Goal: Information Seeking & Learning: Learn about a topic

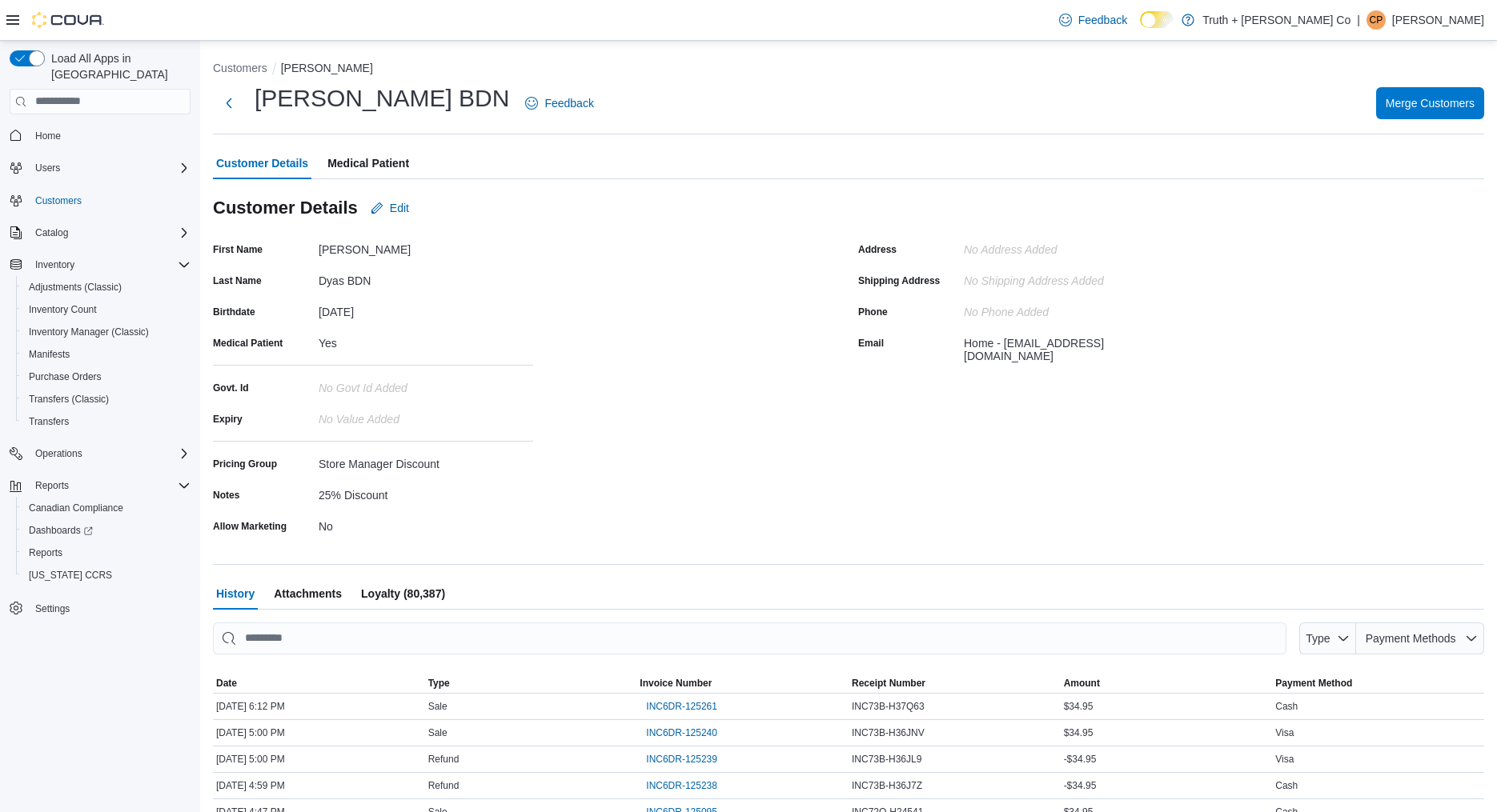
scroll to position [94, 0]
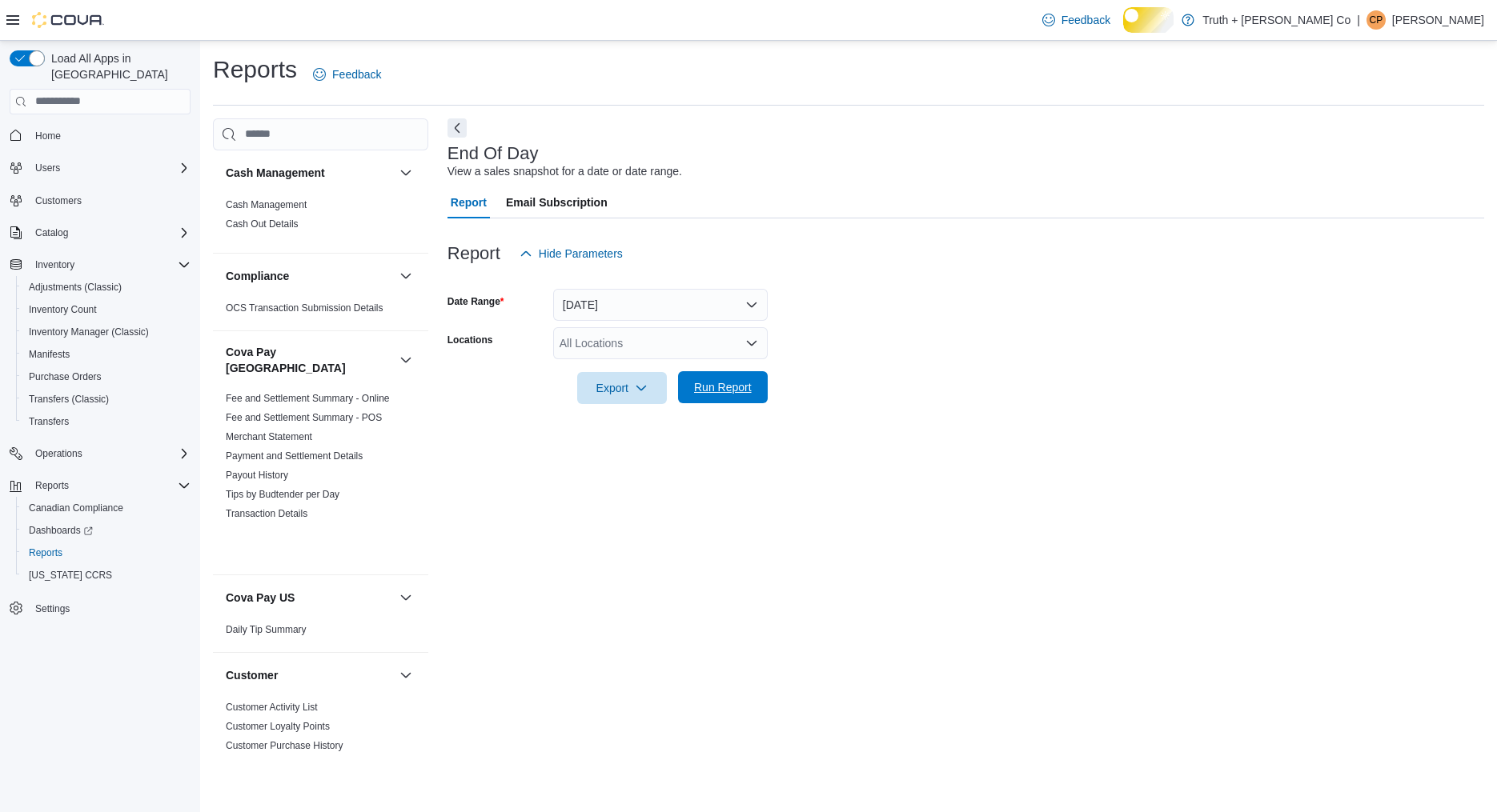
click at [733, 395] on span "Run Report" at bounding box center [723, 387] width 58 height 16
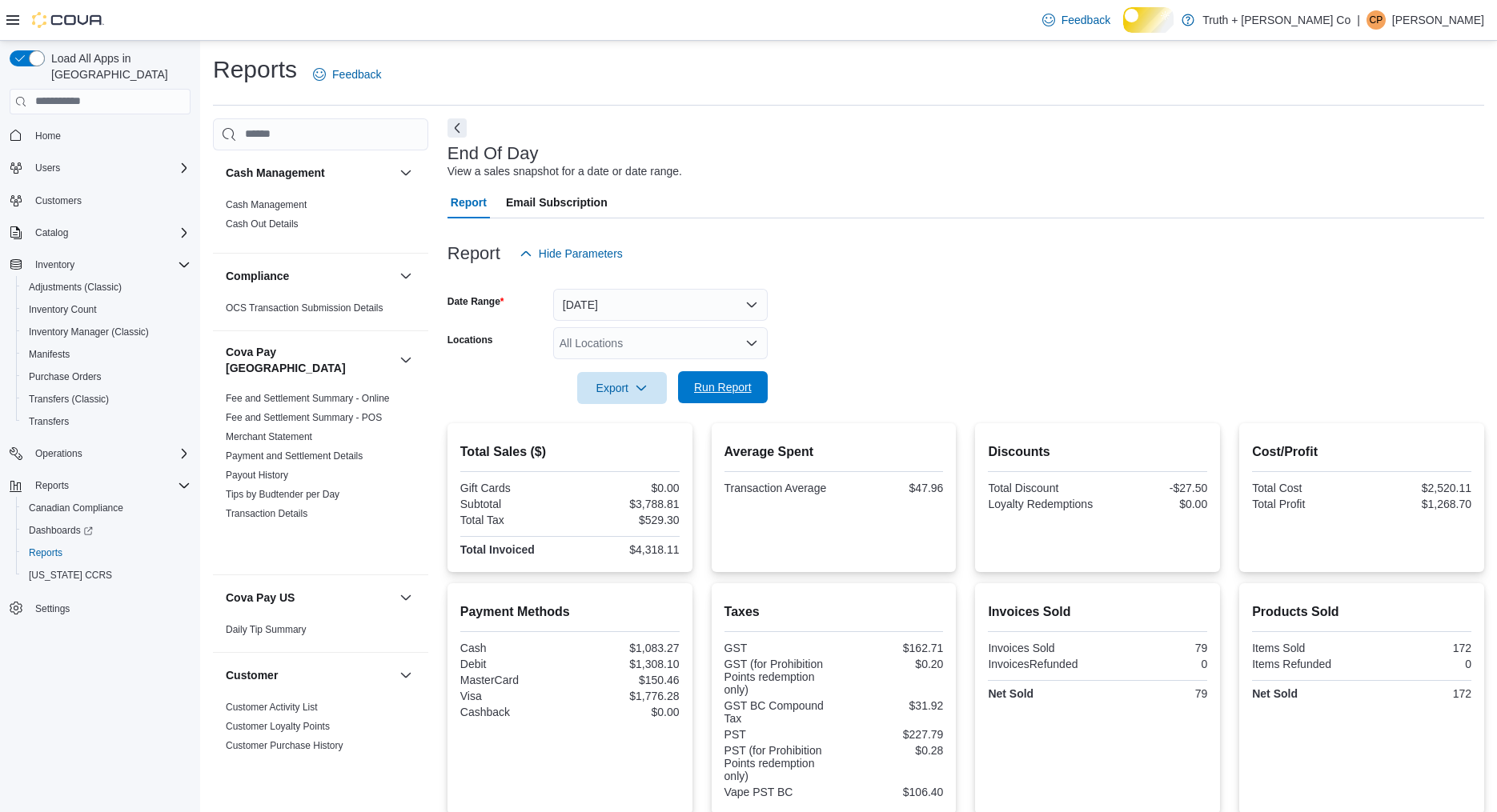
click at [741, 395] on span "Run Report" at bounding box center [723, 387] width 58 height 16
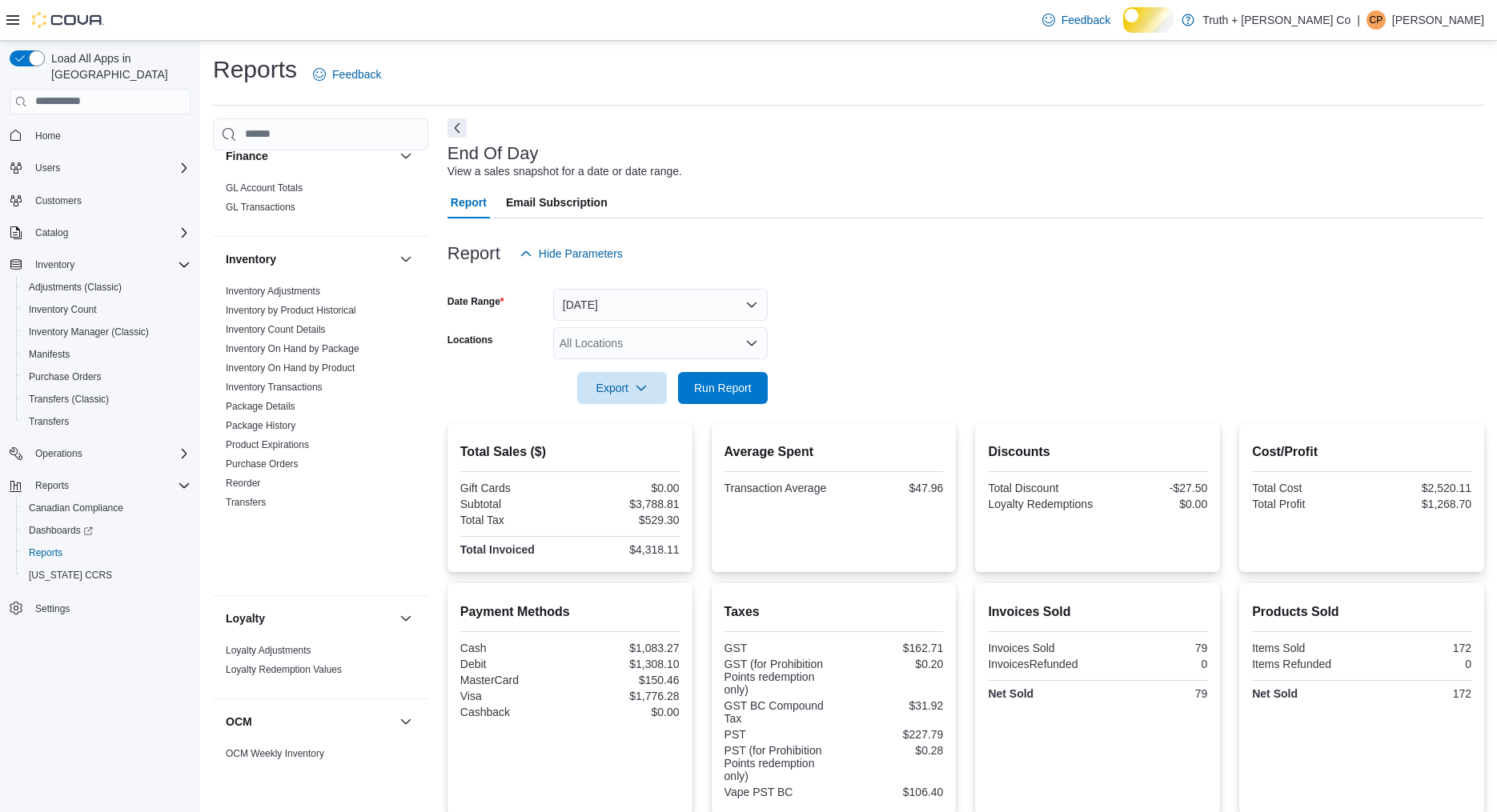
scroll to position [1630, 0]
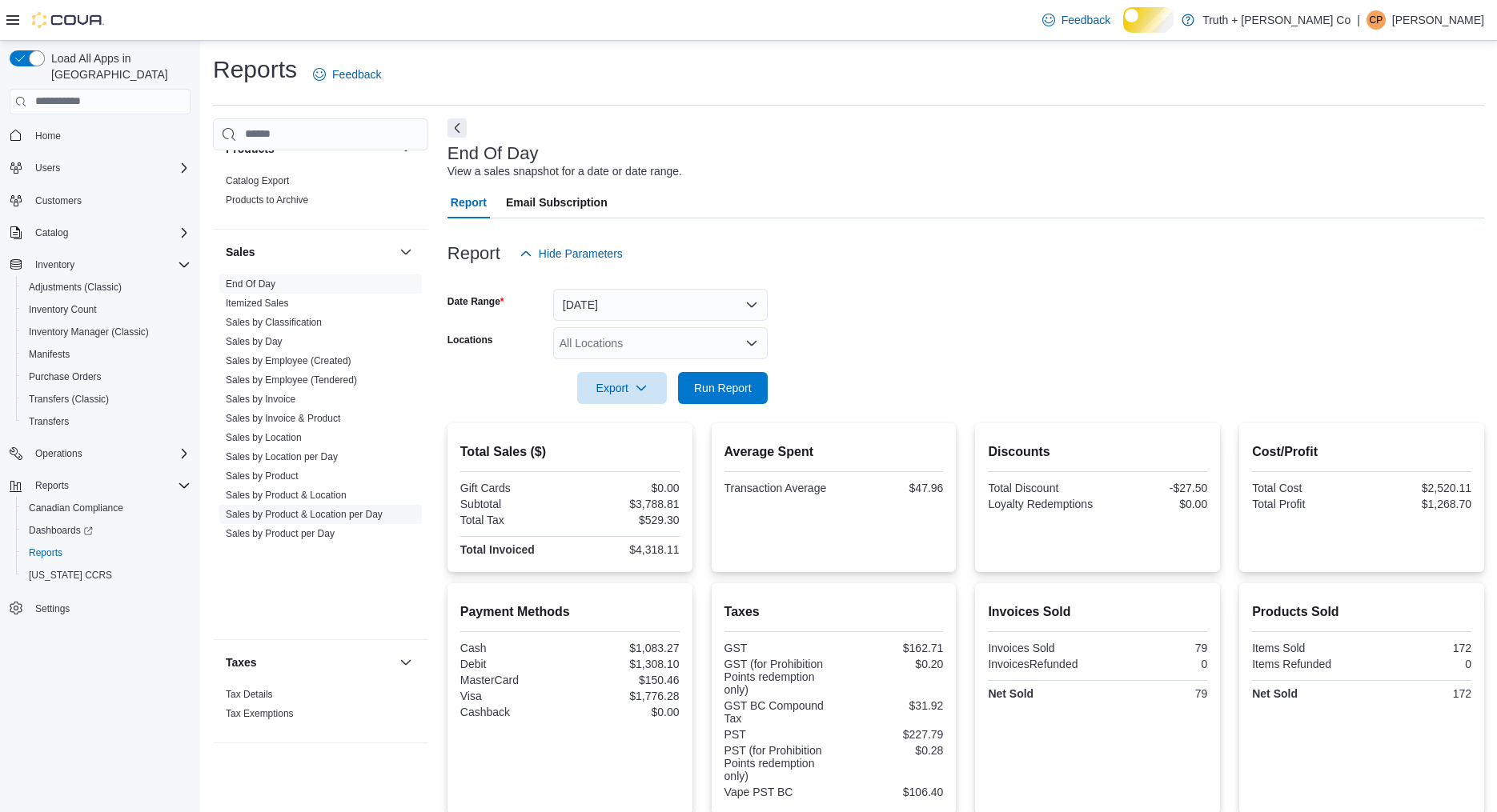
click at [326, 520] on link "Sales by Product & Location per Day" at bounding box center [304, 514] width 157 height 11
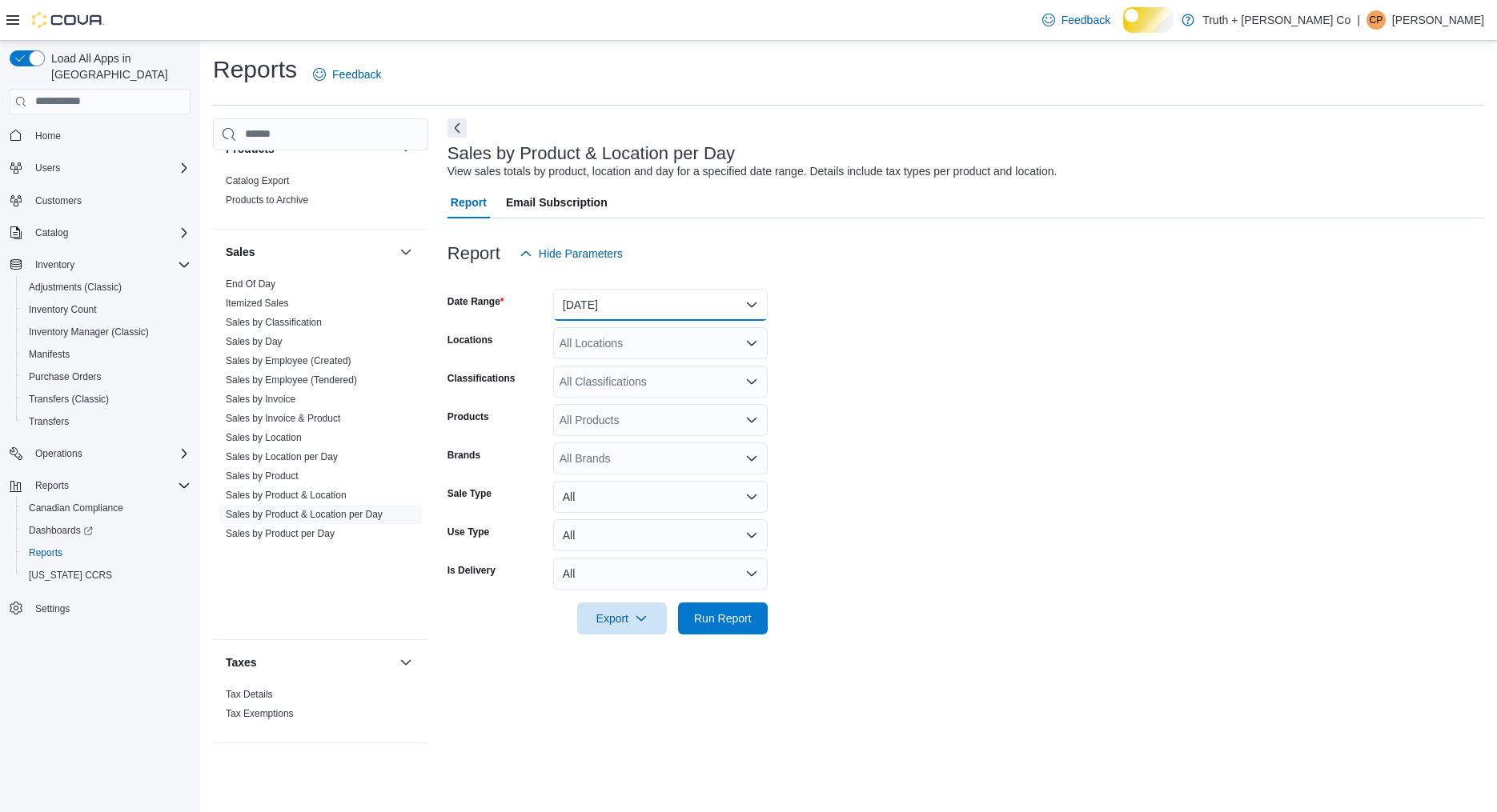
click at [645, 317] on button "[DATE]" at bounding box center [661, 305] width 215 height 32
click at [599, 402] on span "Today" at bounding box center [670, 394] width 182 height 20
click at [709, 626] on span "Run Report" at bounding box center [723, 617] width 58 height 16
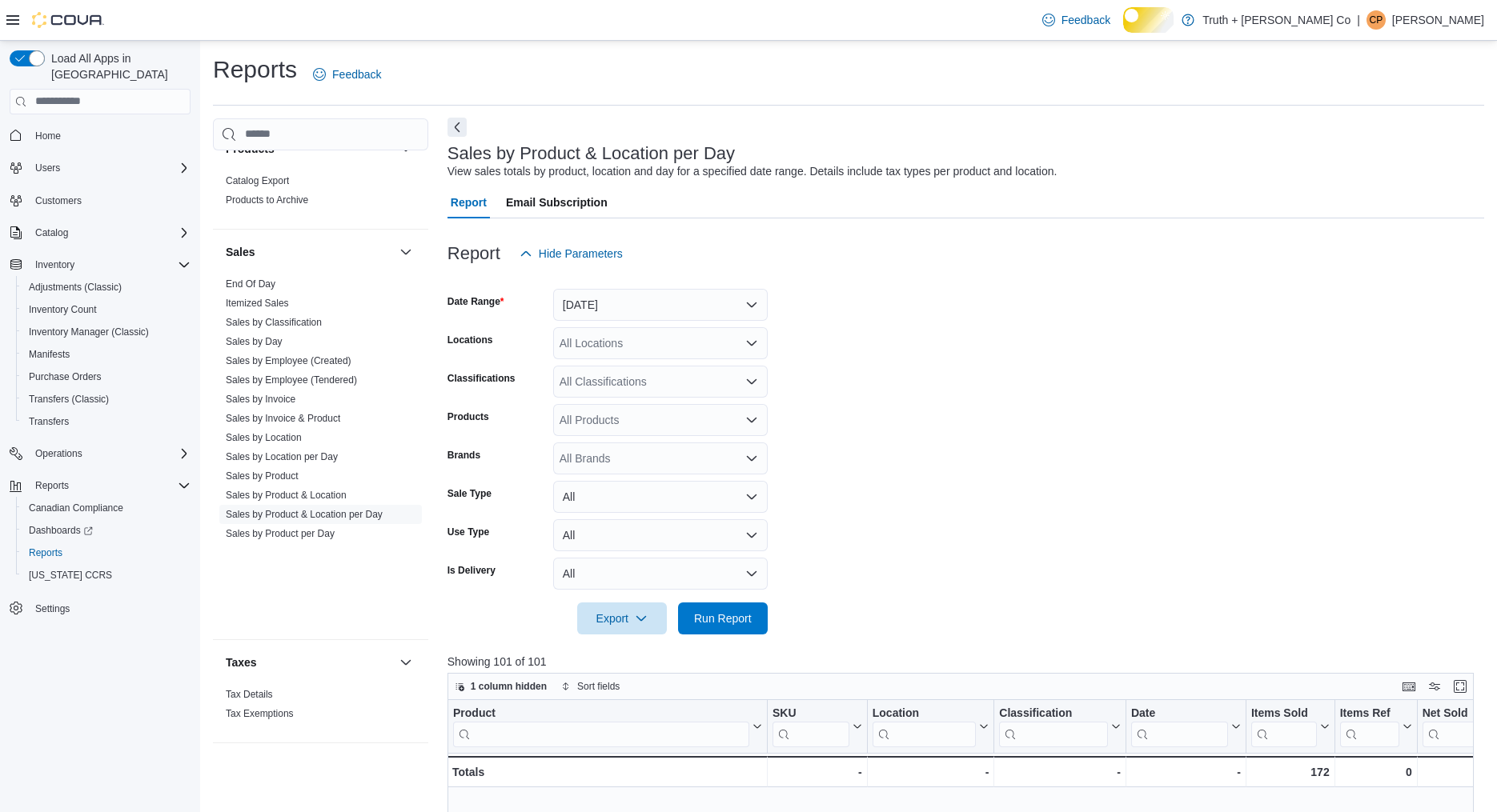
click at [459, 137] on button "Next" at bounding box center [457, 127] width 20 height 20
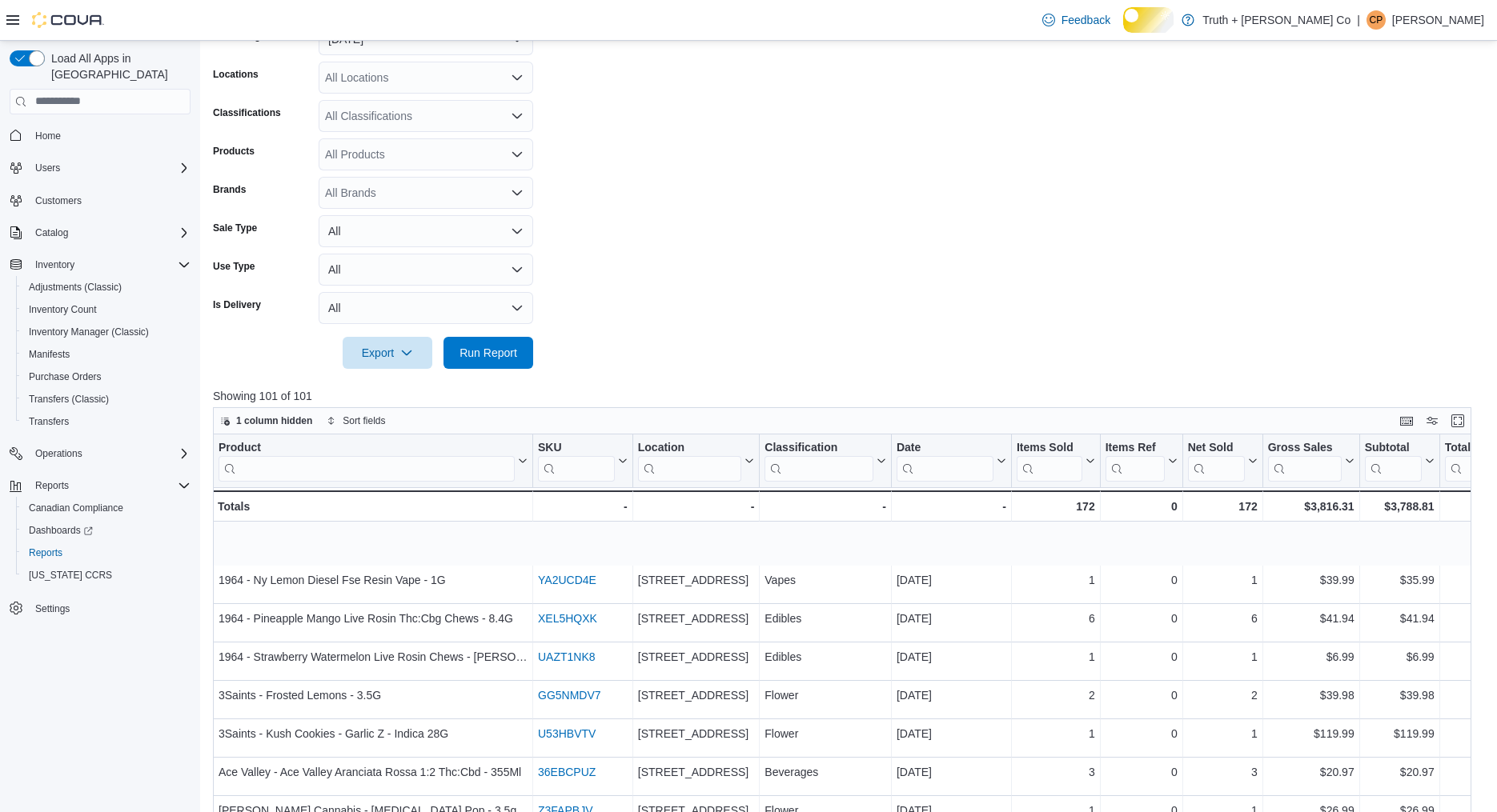
scroll to position [556, 0]
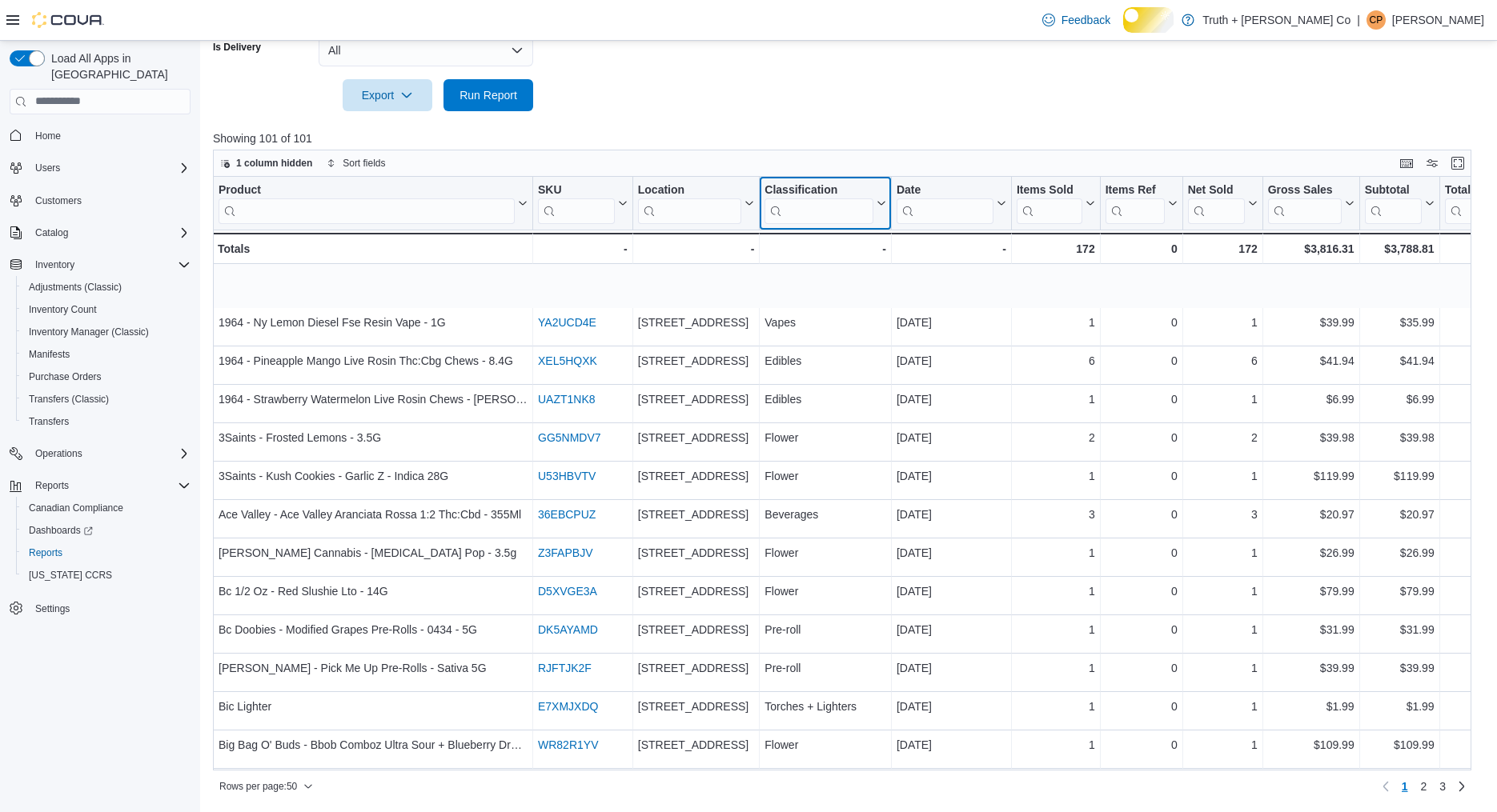
click at [877, 208] on icon at bounding box center [880, 203] width 13 height 9
click at [829, 310] on span "Sort A-Z" at bounding box center [812, 316] width 33 height 13
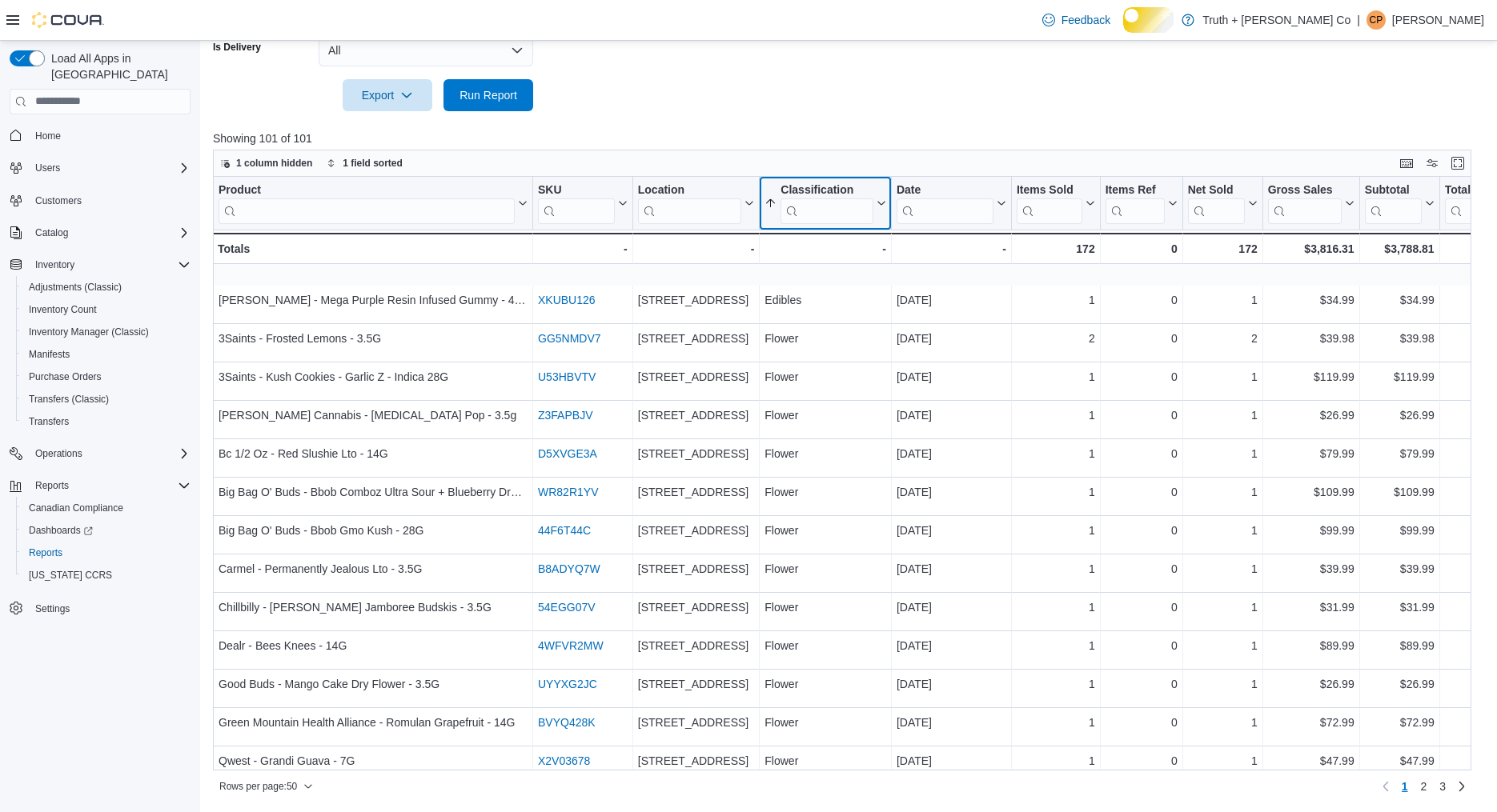
scroll to position [1459, 0]
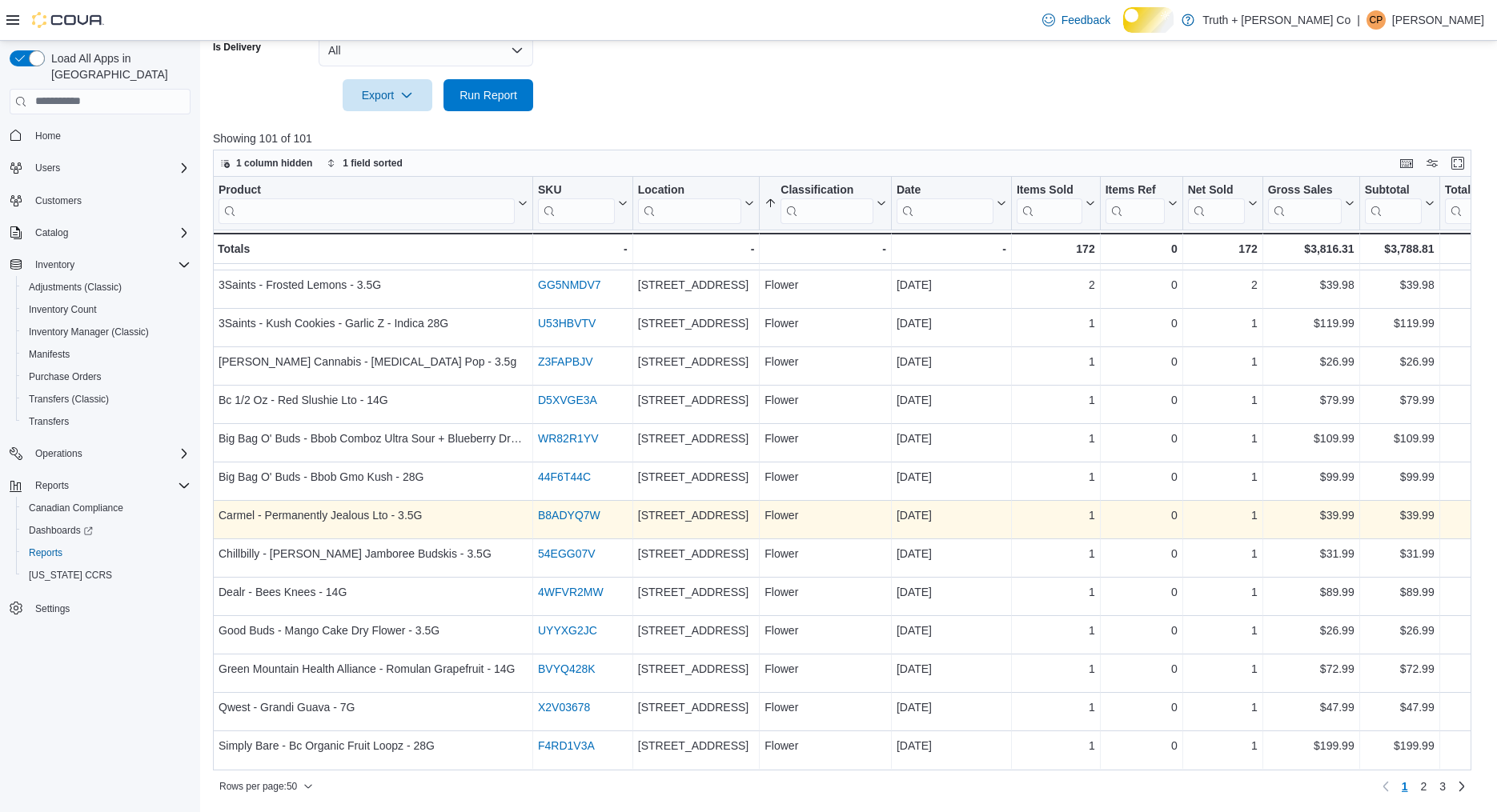
click at [590, 522] on link "B8ADYQ7W" at bounding box center [569, 515] width 62 height 13
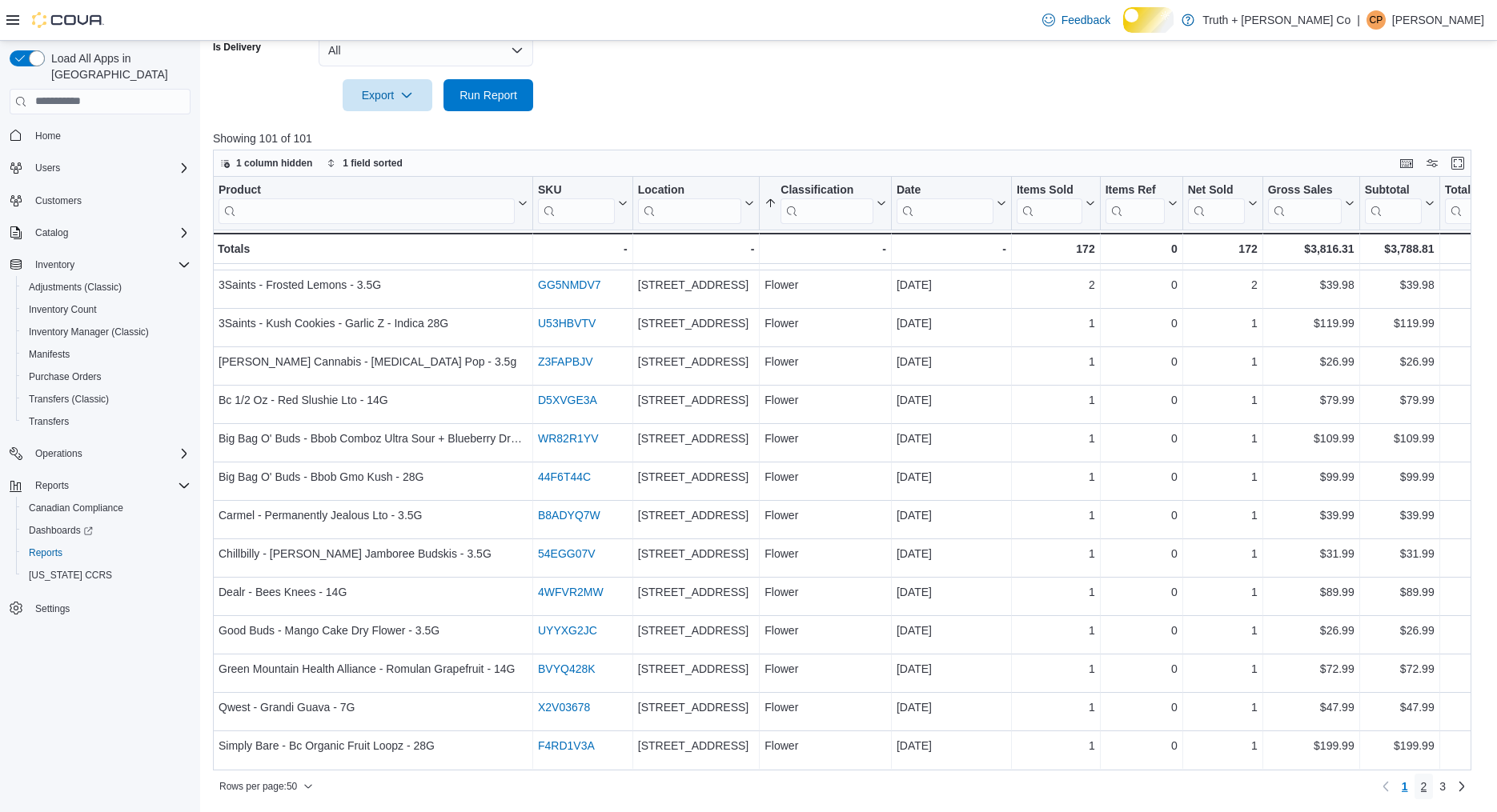
click at [1421, 789] on span "2" at bounding box center [1425, 786] width 7 height 16
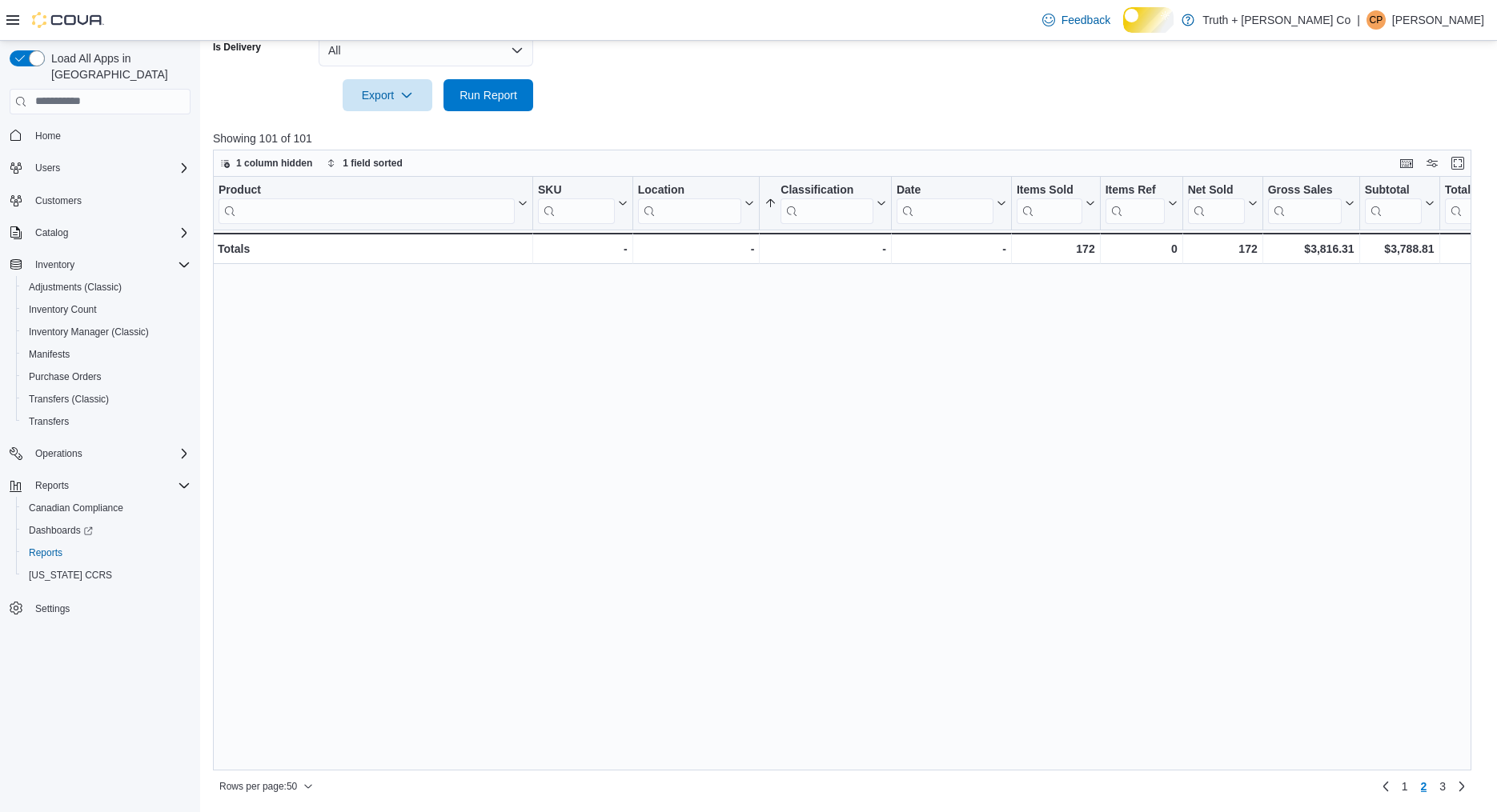
scroll to position [0, 0]
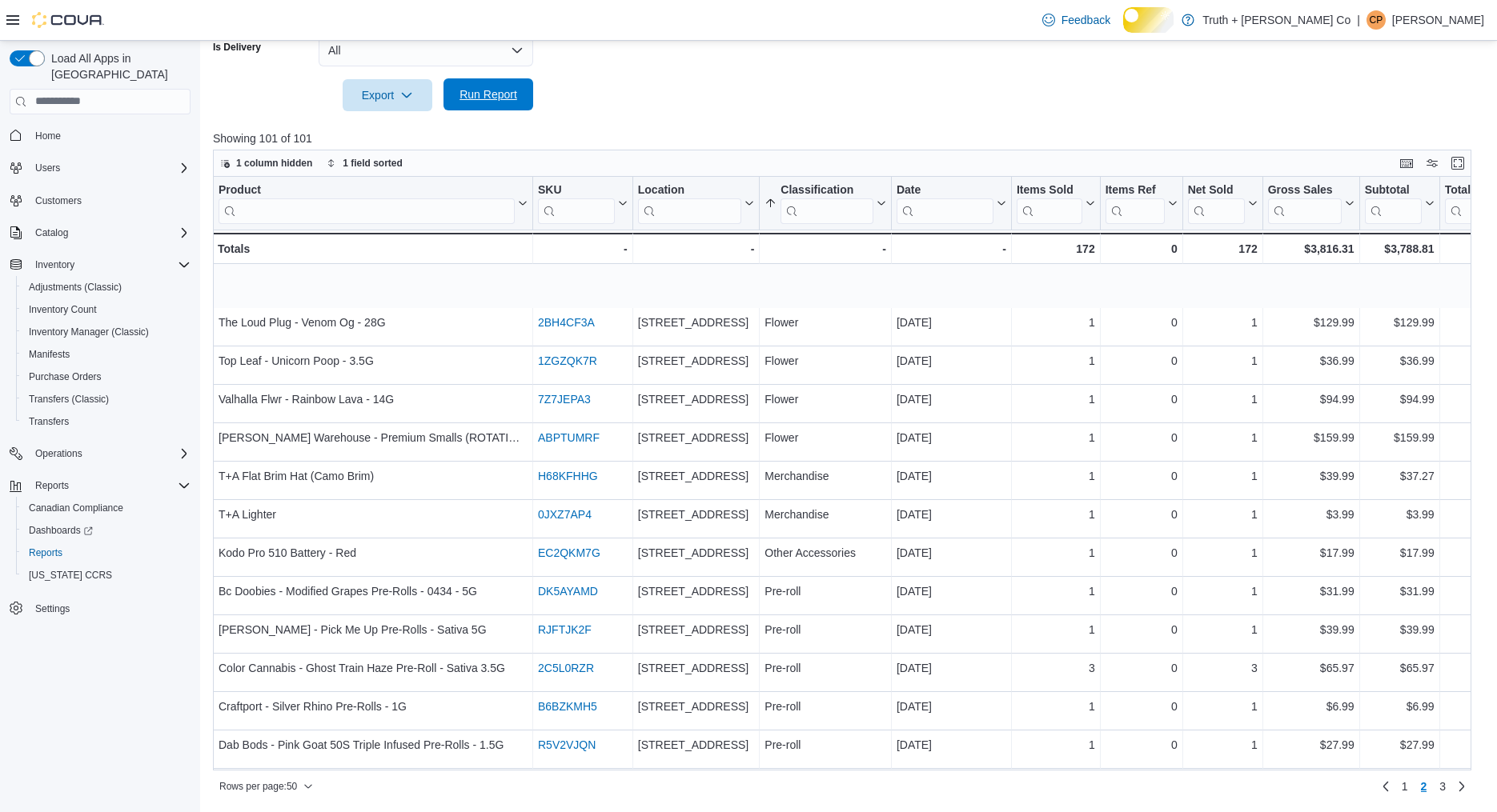
click at [486, 89] on span "Run Report" at bounding box center [489, 94] width 58 height 16
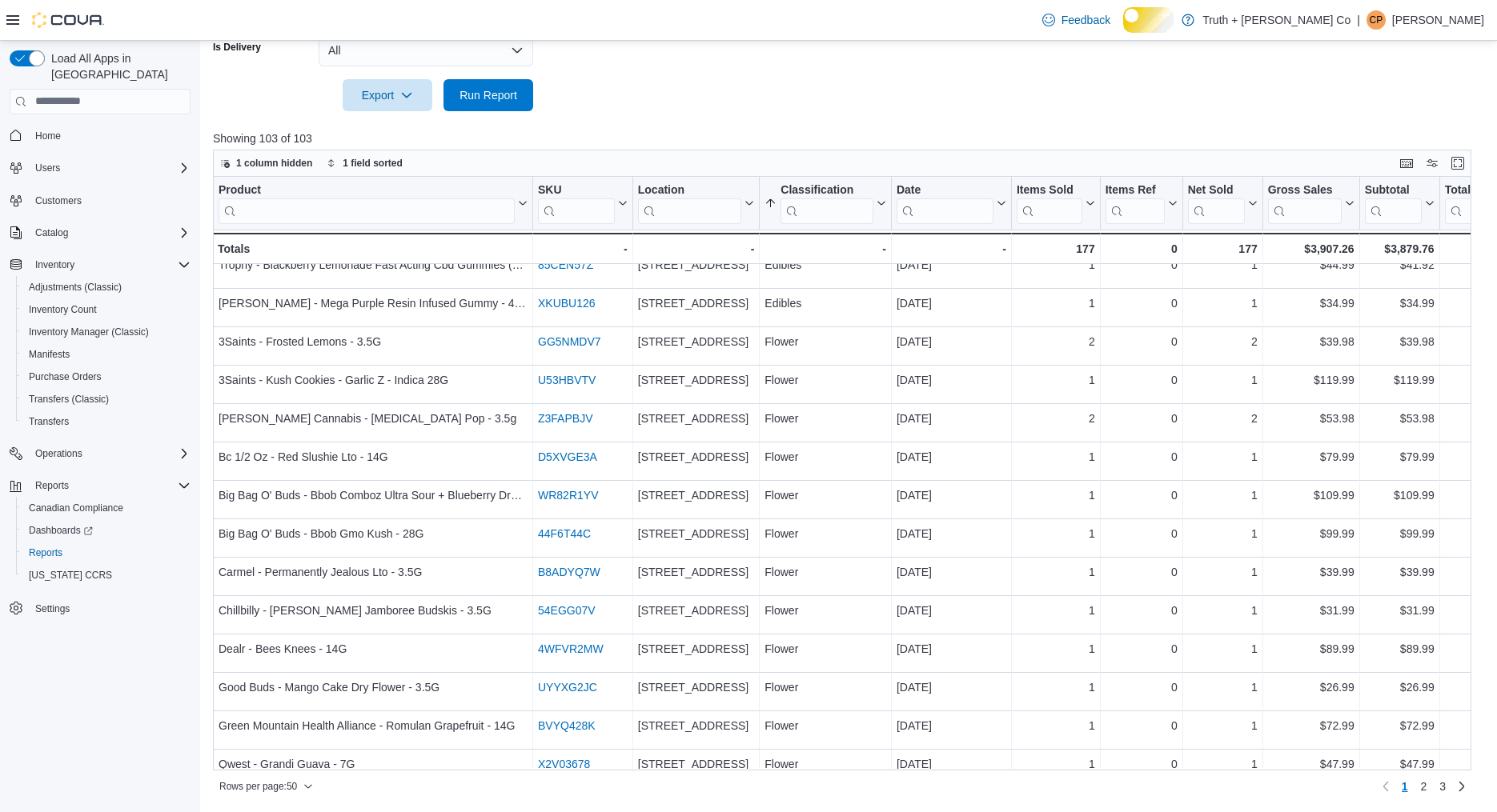
scroll to position [1459, 0]
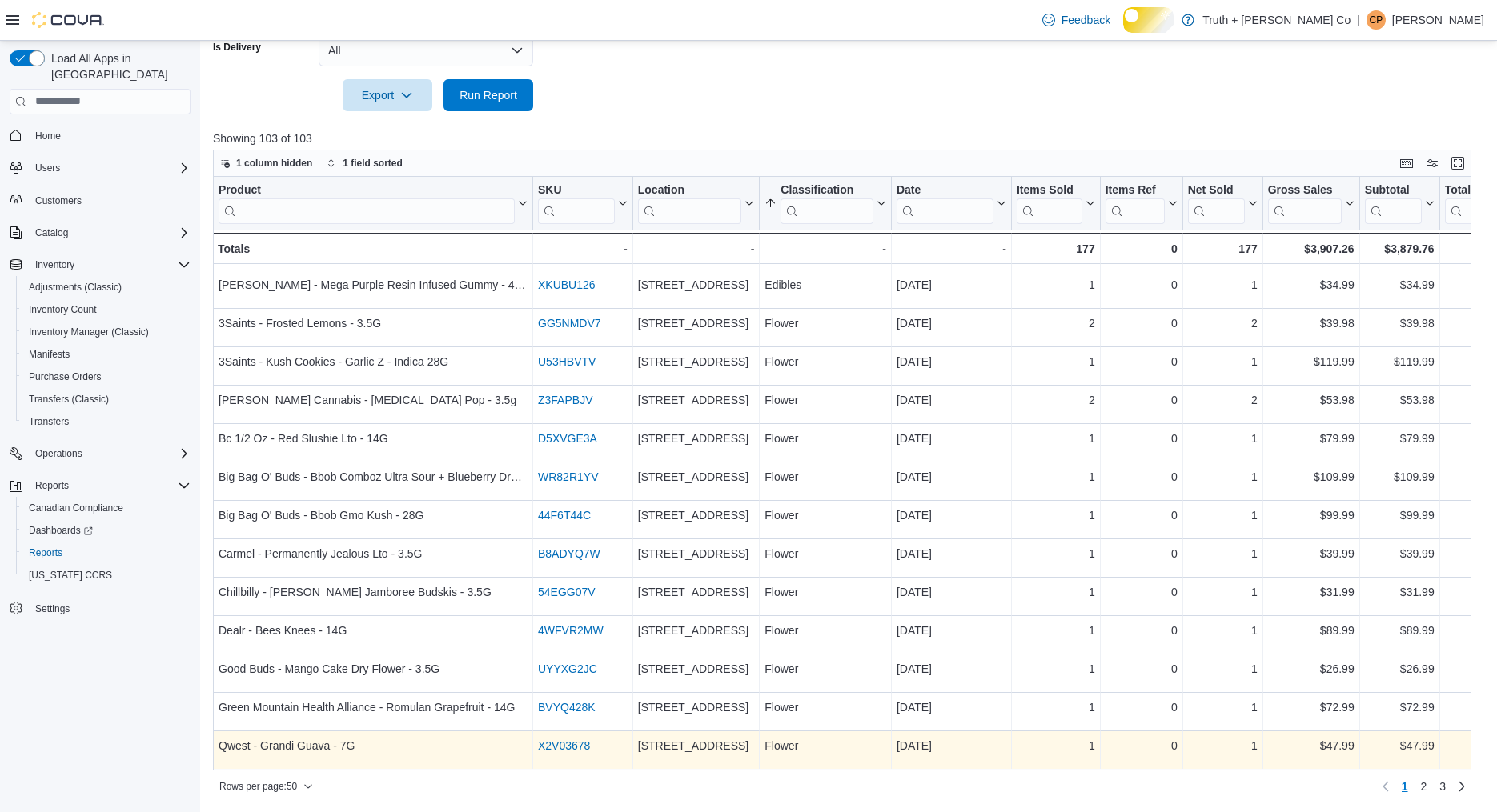
click at [580, 747] on link "X2V03678" at bounding box center [564, 746] width 52 height 13
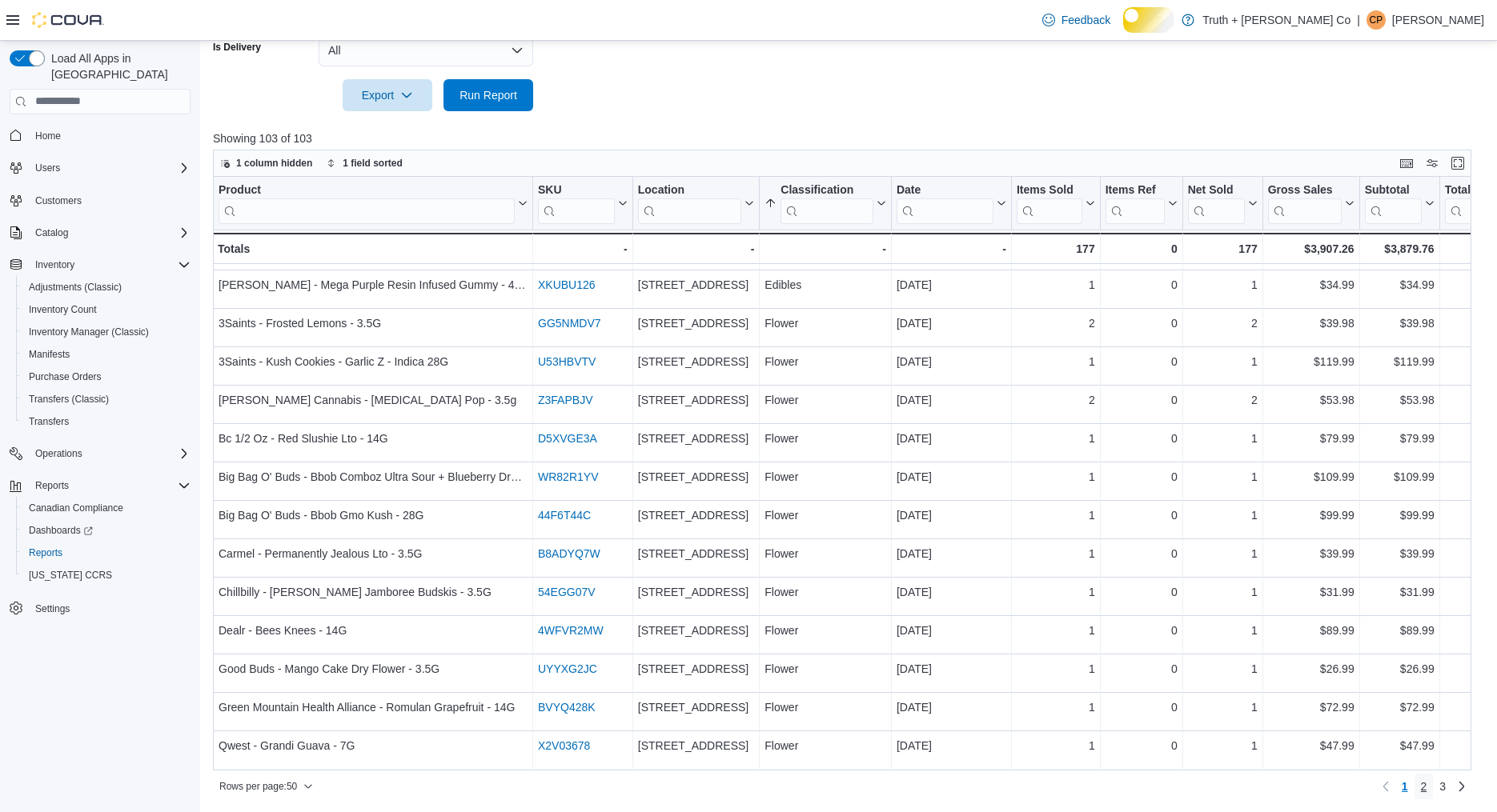
click at [1421, 785] on span "2" at bounding box center [1425, 786] width 7 height 16
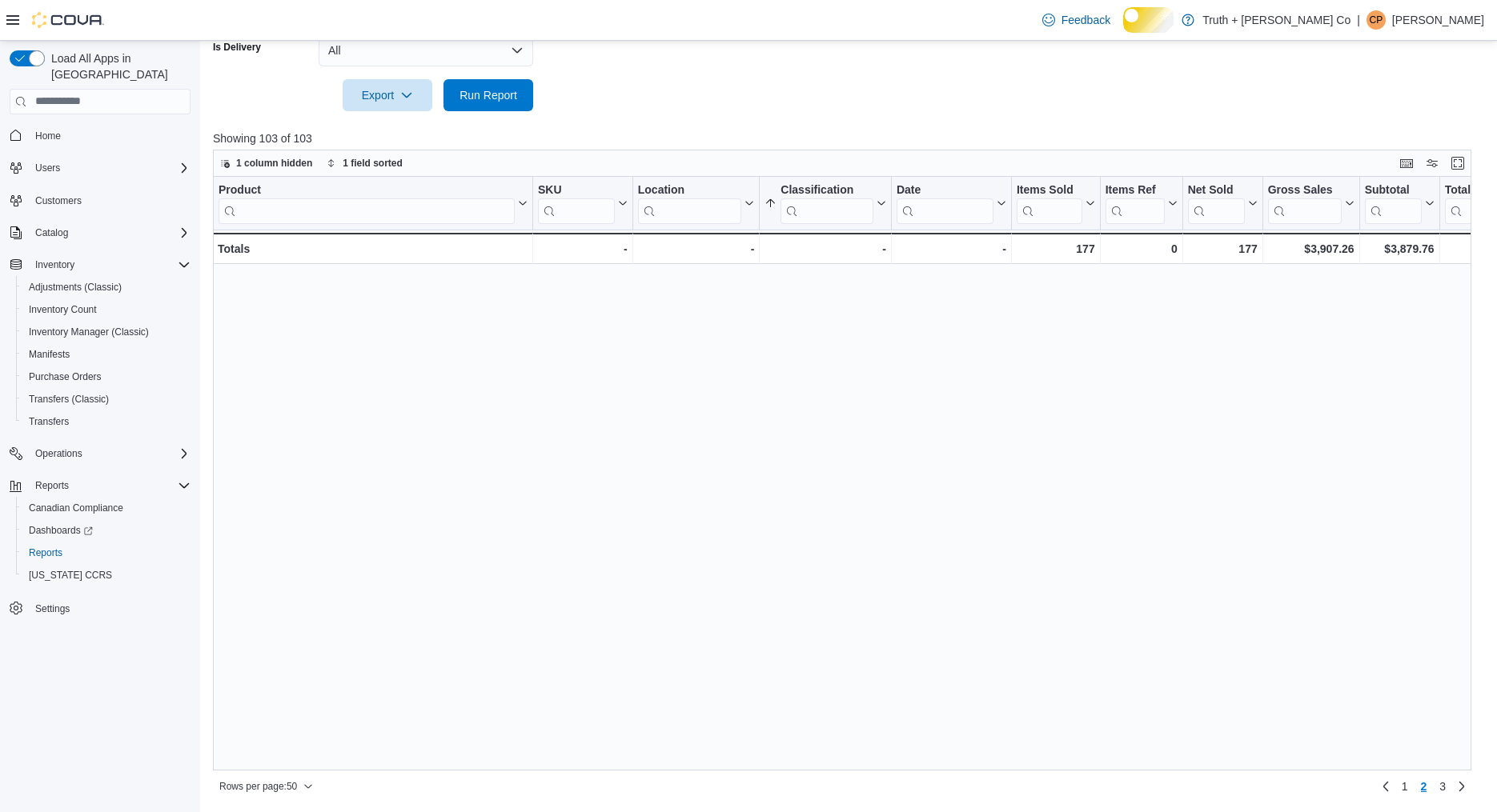
scroll to position [0, 0]
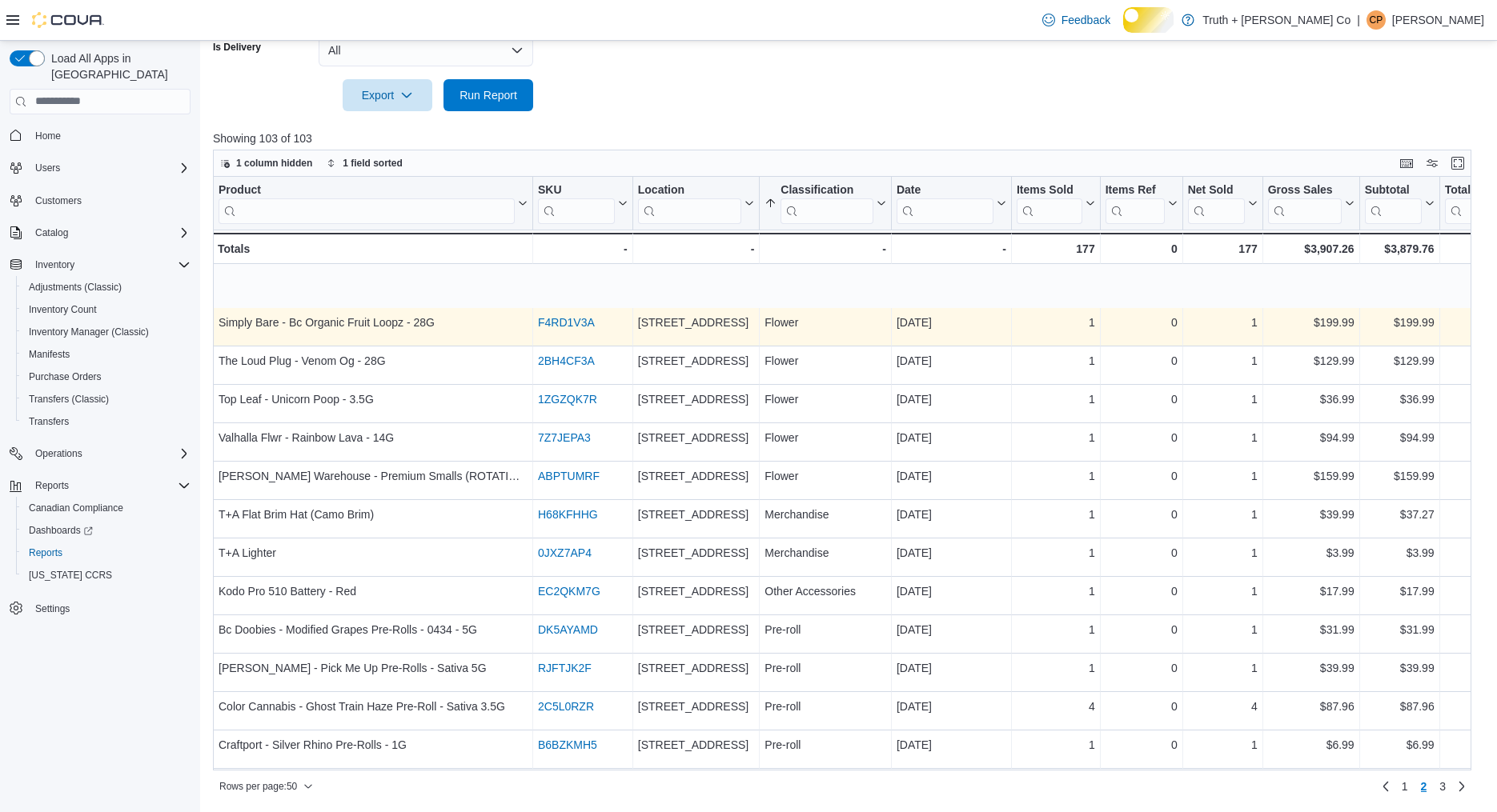
click at [586, 326] on link "F4RD1V3A" at bounding box center [566, 322] width 57 height 13
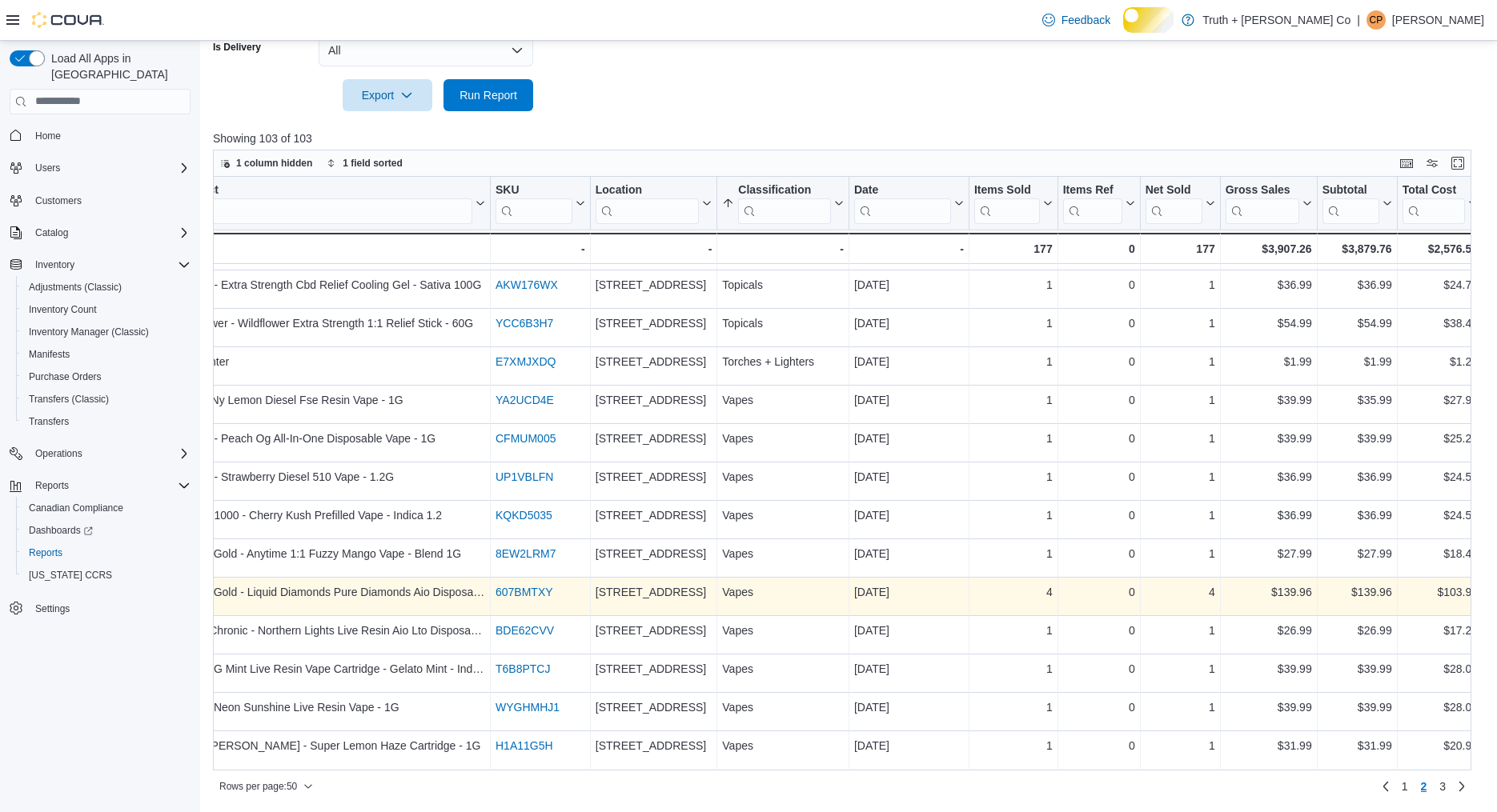
scroll to position [1459, 0]
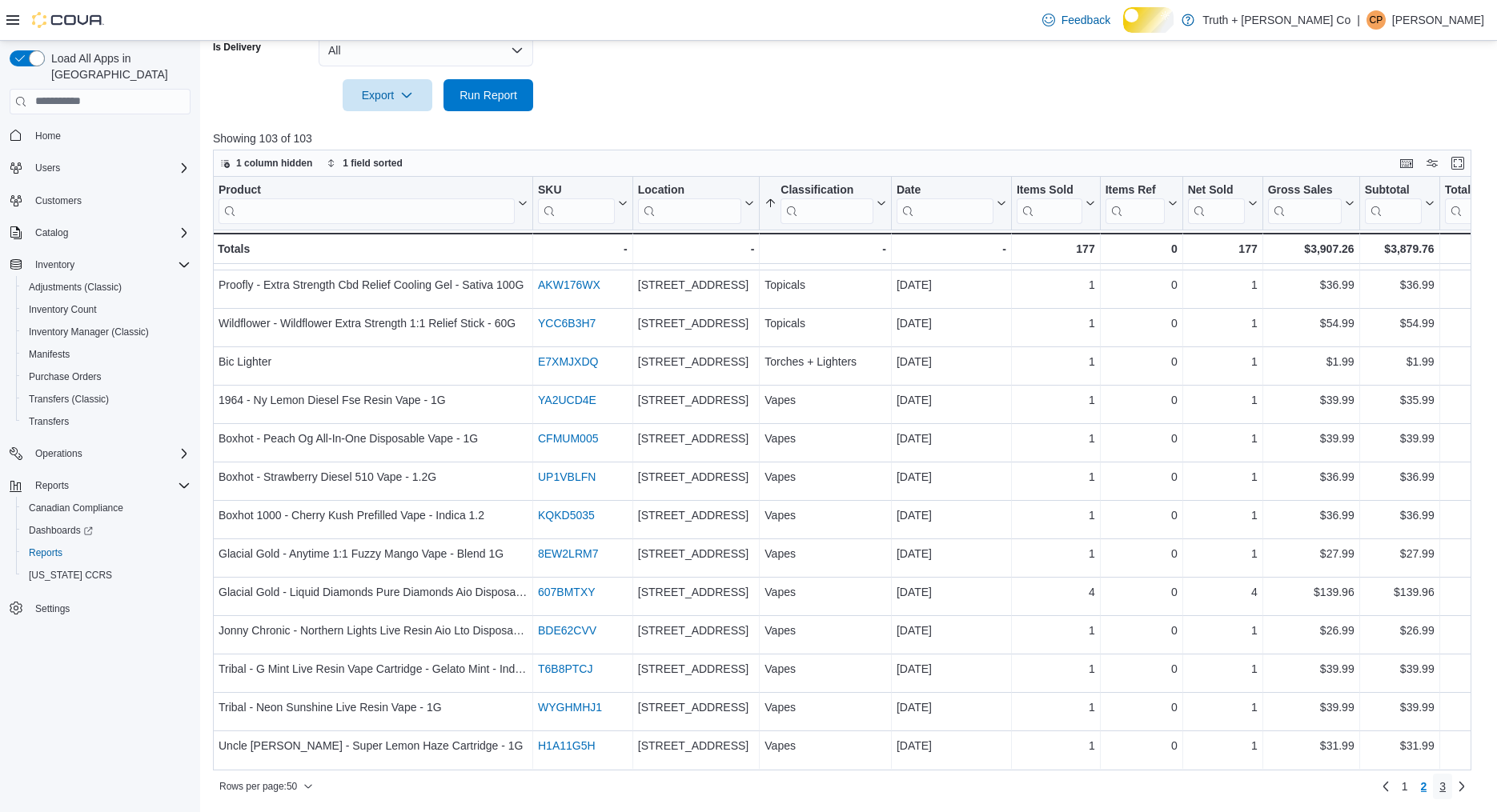
click at [1441, 784] on span "3" at bounding box center [1443, 786] width 7 height 16
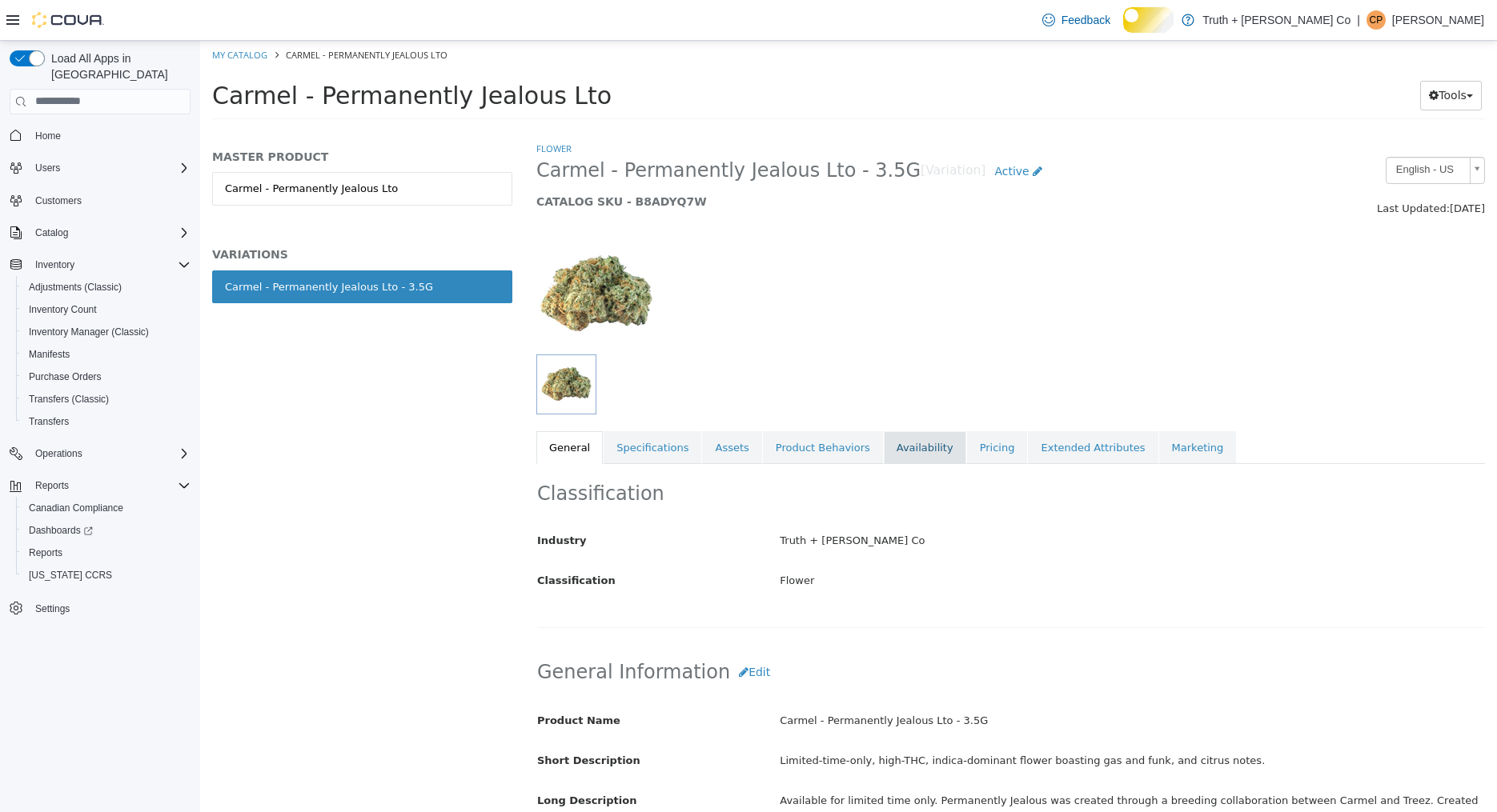
click at [895, 445] on link "Availability" at bounding box center [925, 447] width 83 height 33
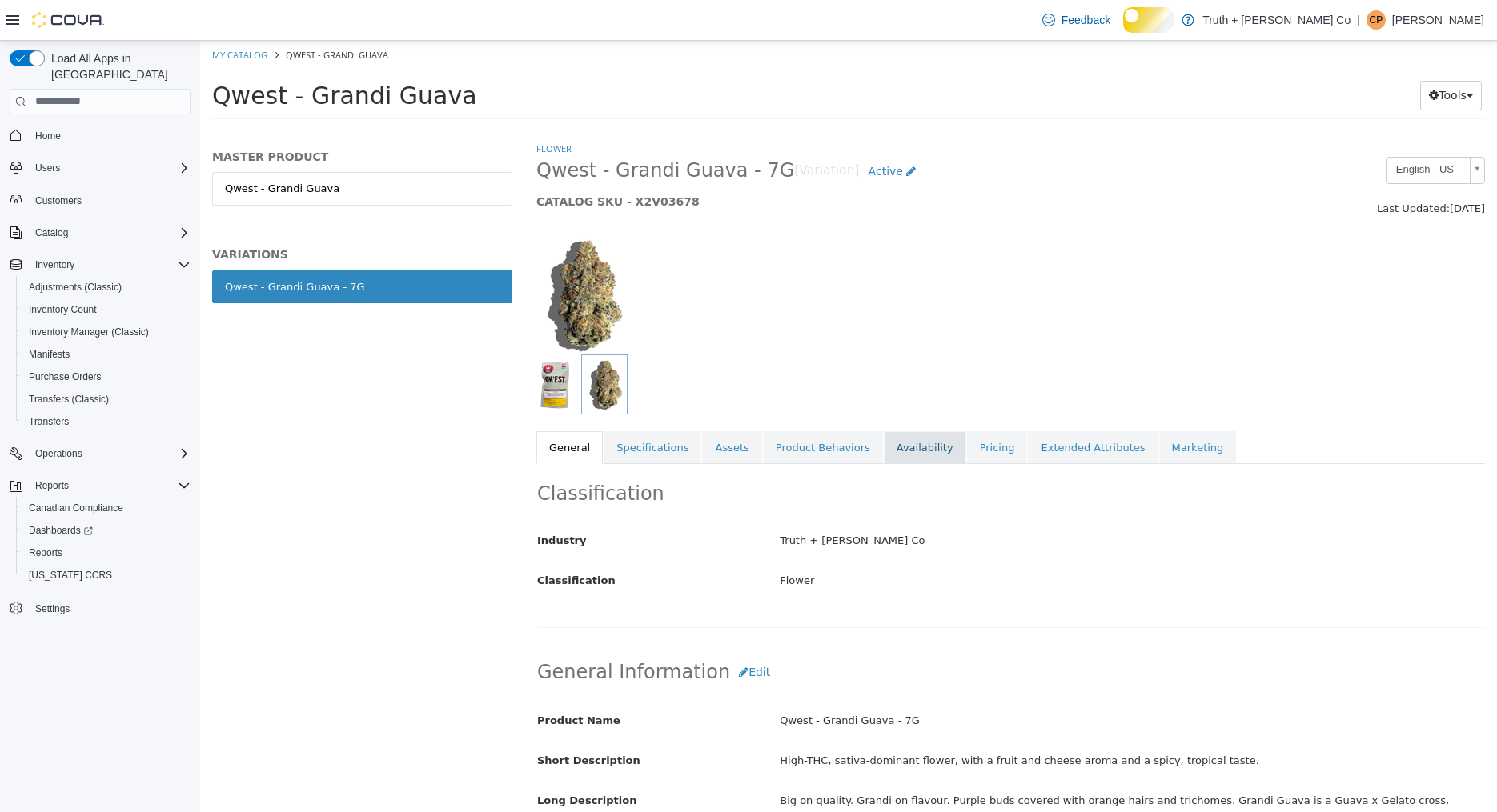
click at [909, 446] on link "Availability" at bounding box center [925, 447] width 83 height 33
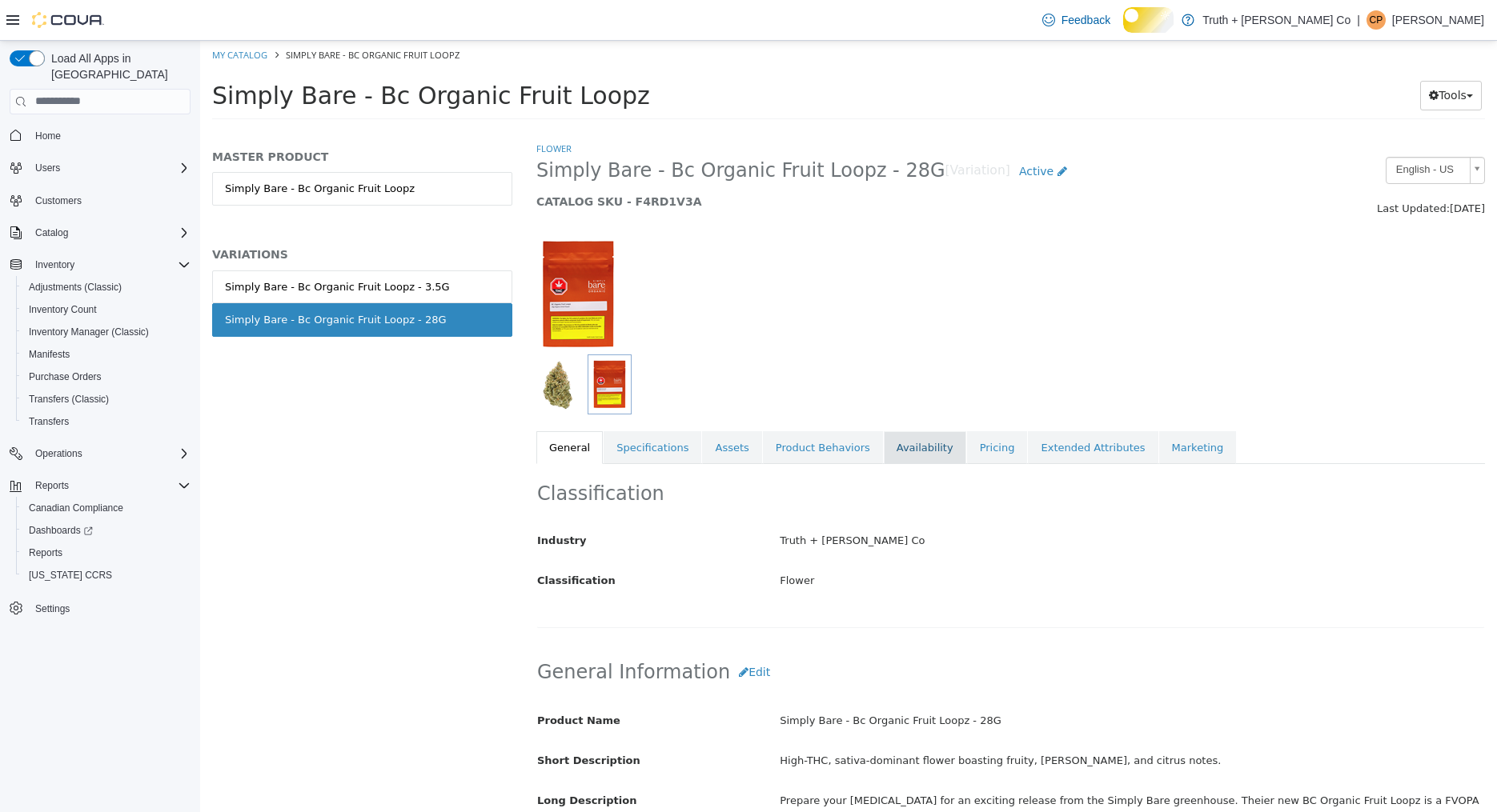
click at [901, 443] on link "Availability" at bounding box center [925, 447] width 83 height 33
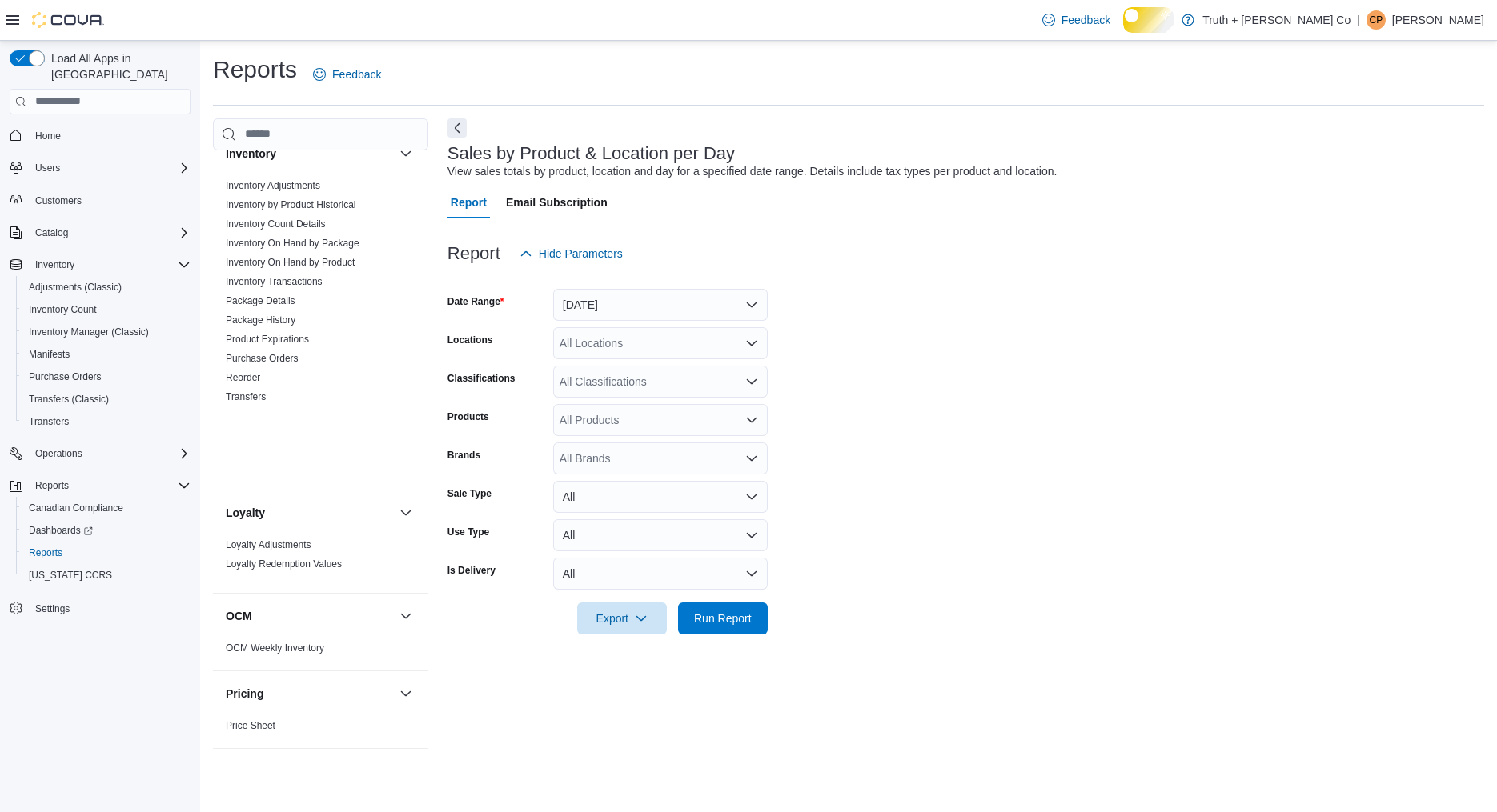
scroll to position [1630, 0]
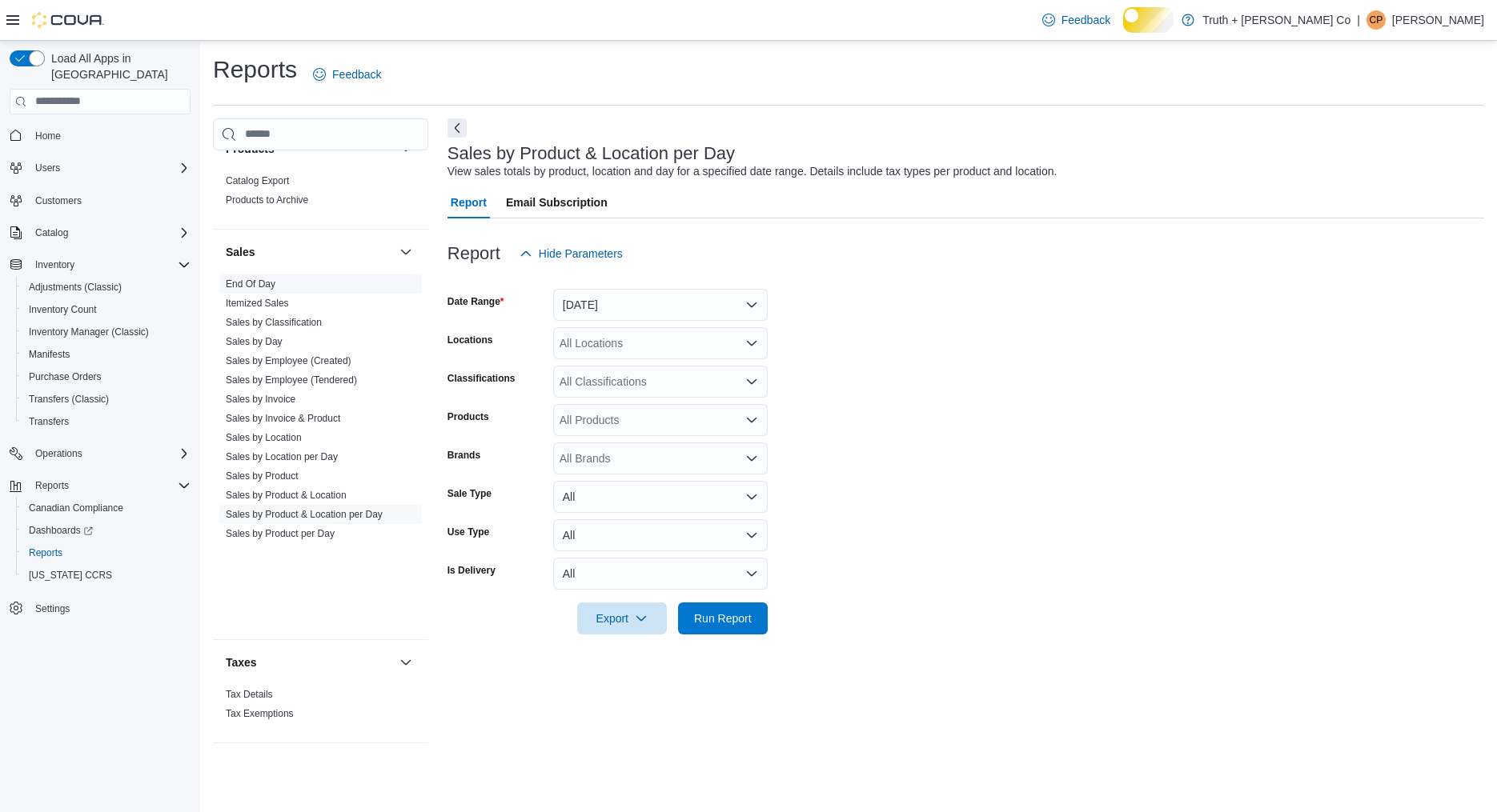
click at [275, 289] on link "End Of Day" at bounding box center [250, 283] width 49 height 11
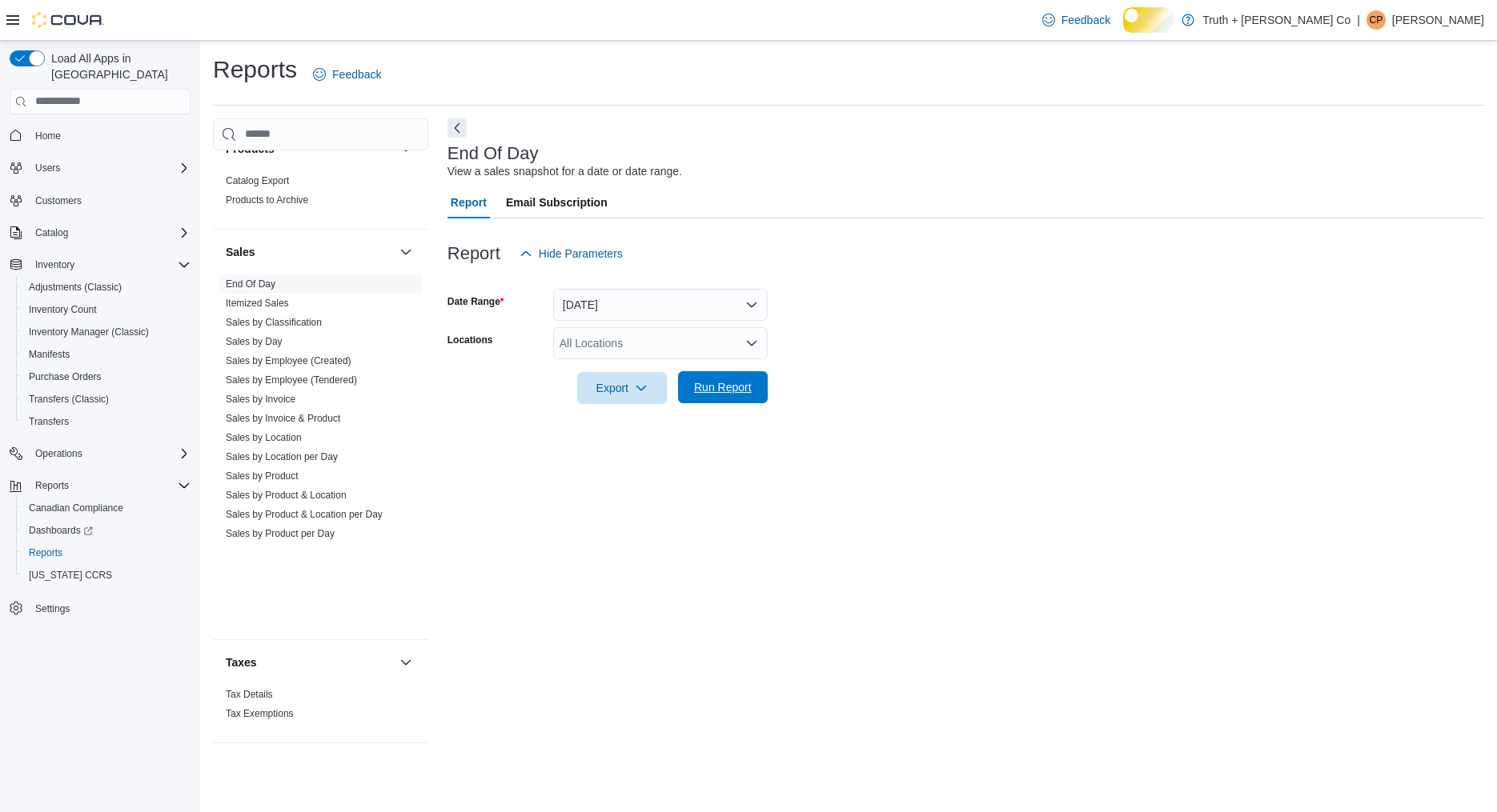
click at [740, 395] on span "Run Report" at bounding box center [723, 387] width 58 height 16
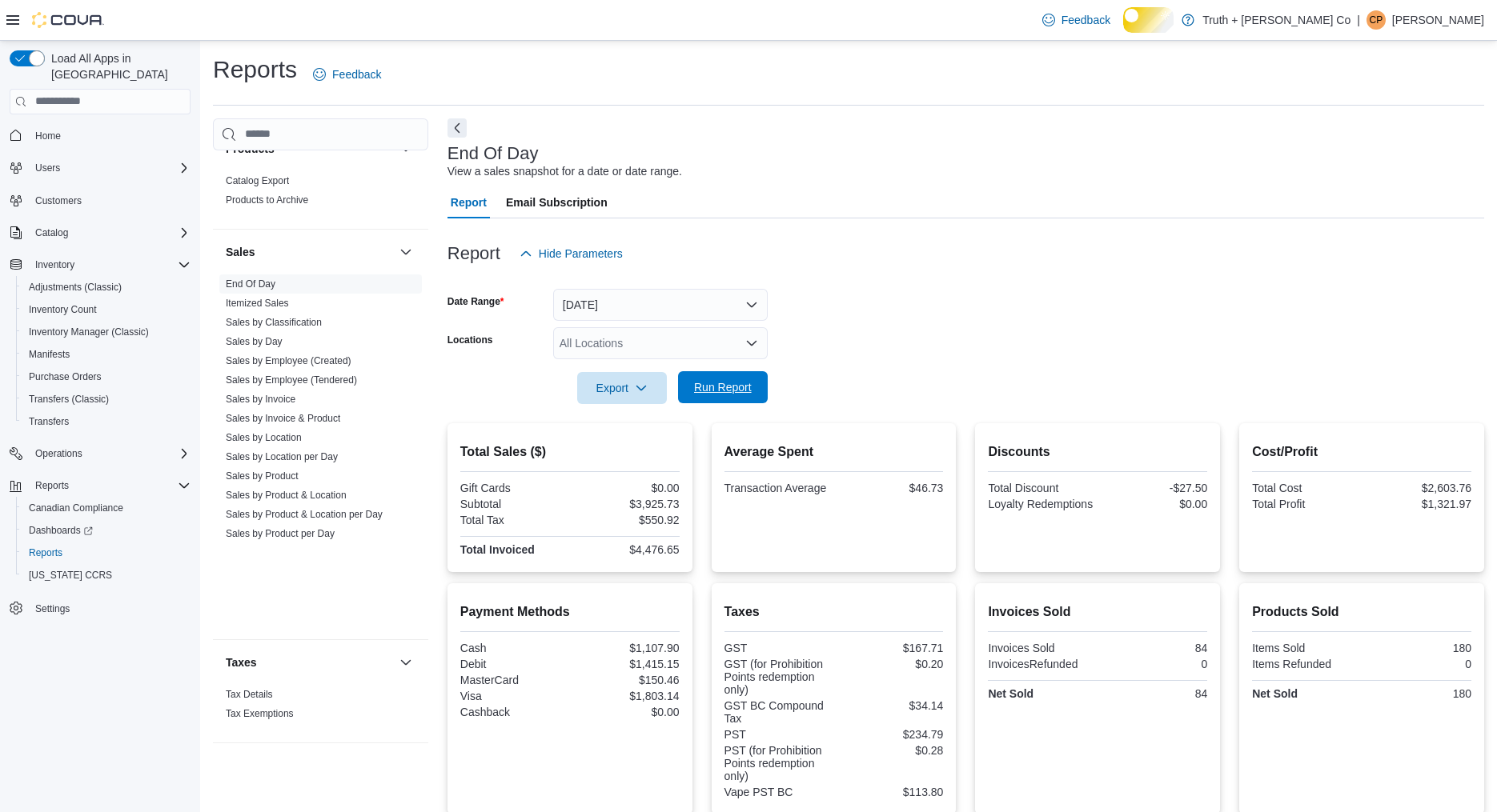
click at [719, 395] on span "Run Report" at bounding box center [723, 387] width 58 height 16
click at [732, 395] on span "Run Report" at bounding box center [723, 387] width 58 height 16
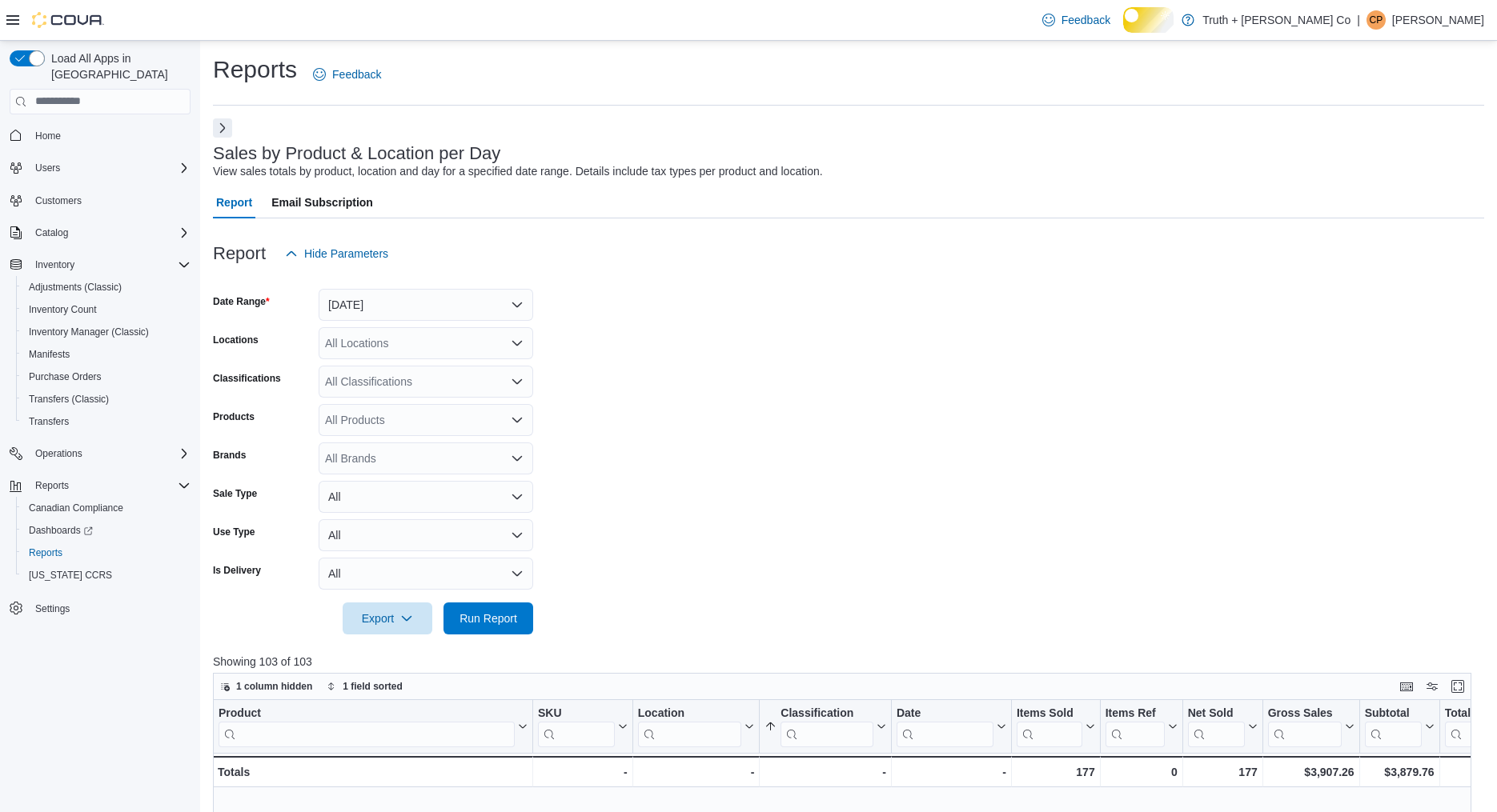
scroll to position [556, 0]
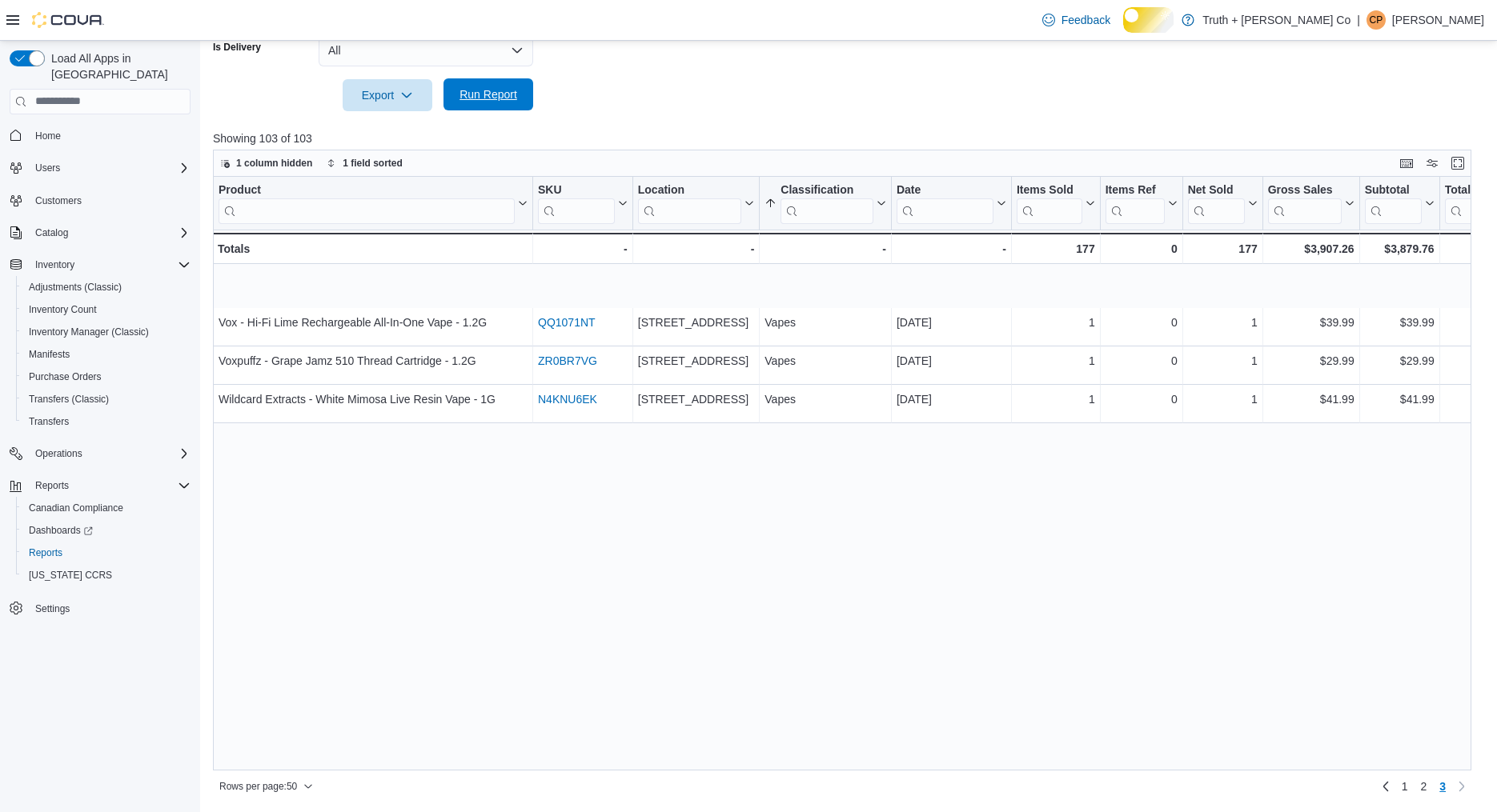
click at [463, 89] on span "Run Report" at bounding box center [489, 94] width 58 height 16
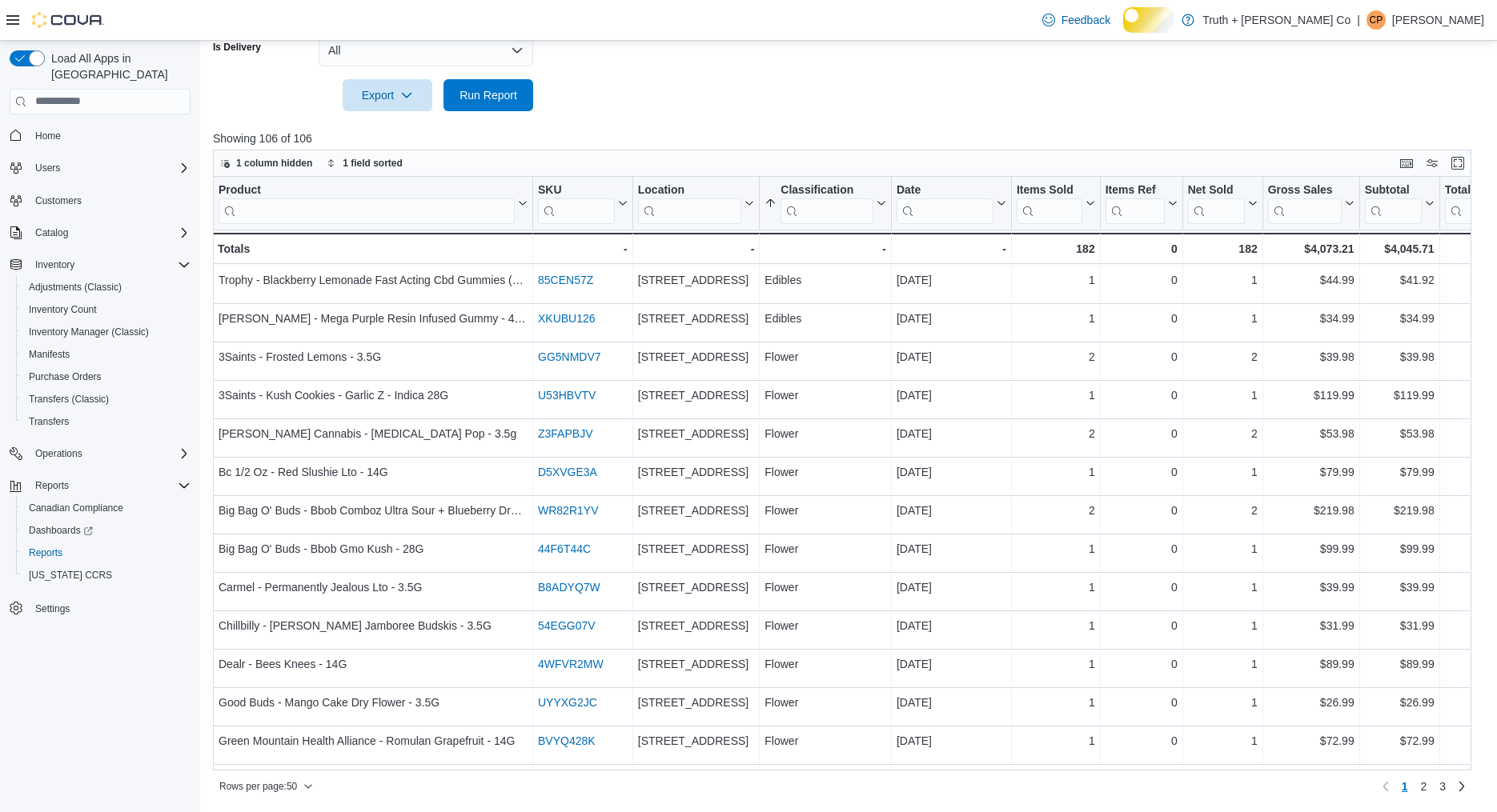
scroll to position [1459, 0]
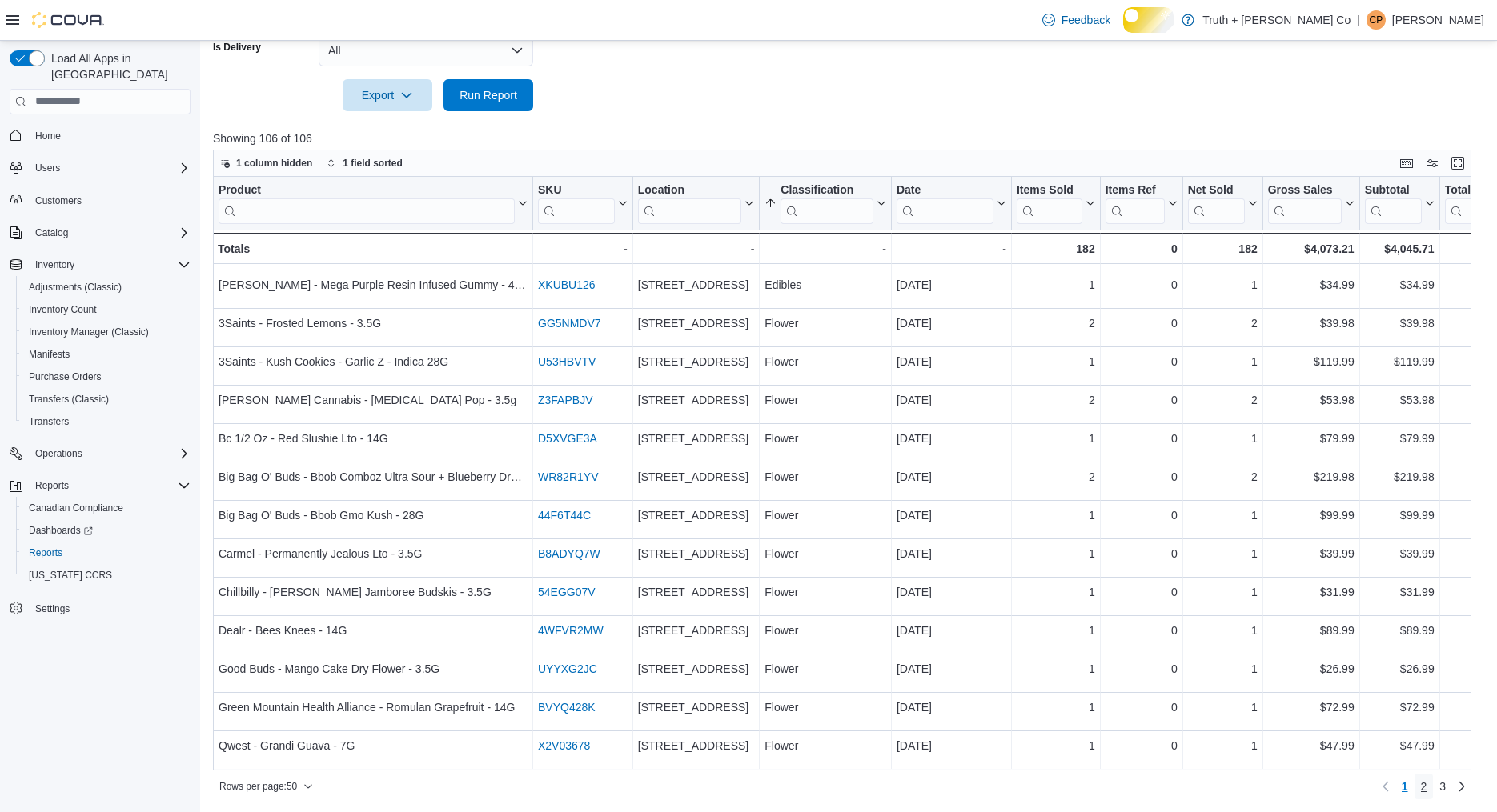
click at [1421, 785] on span "2" at bounding box center [1425, 786] width 7 height 16
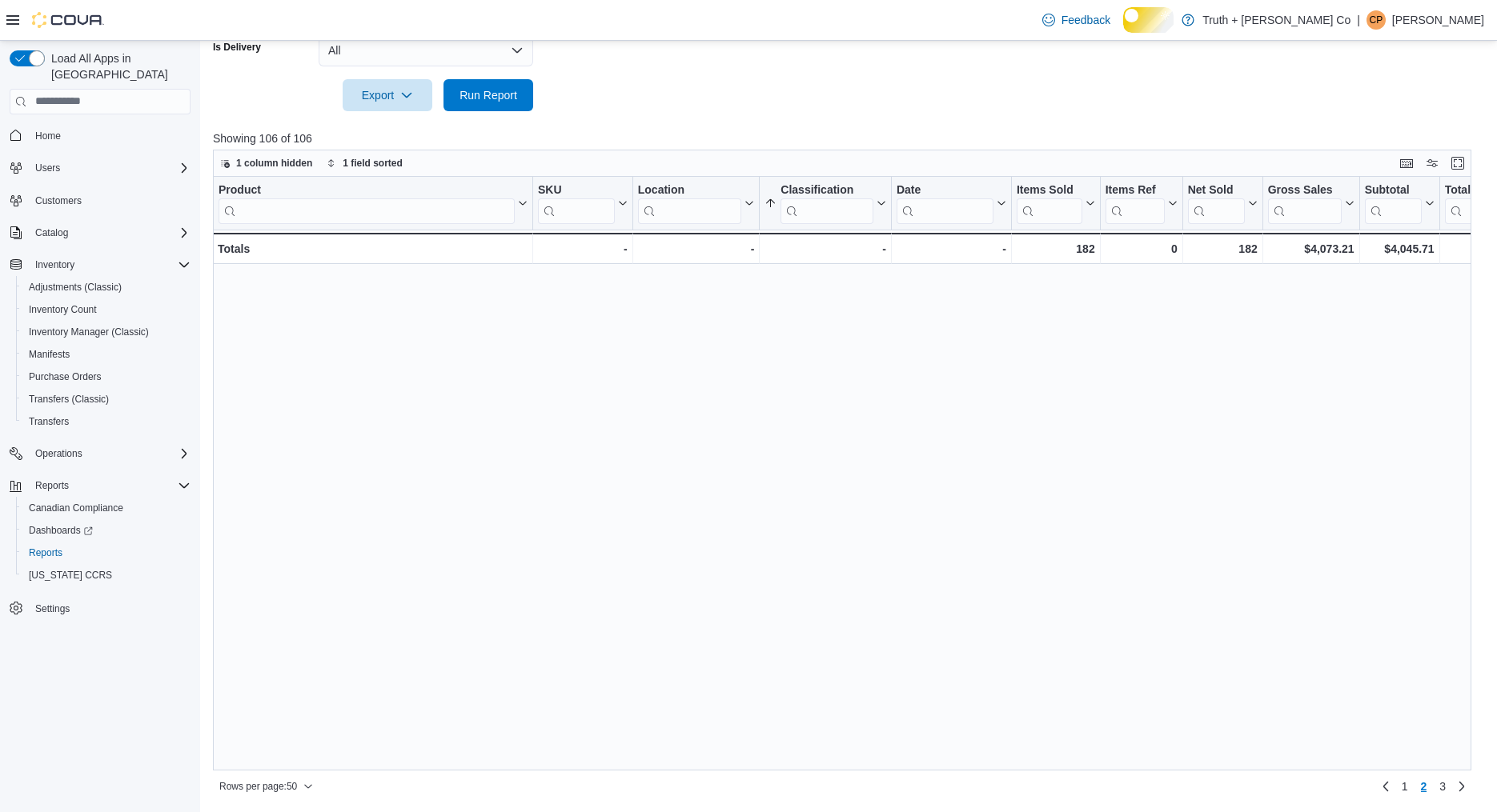
scroll to position [0, 0]
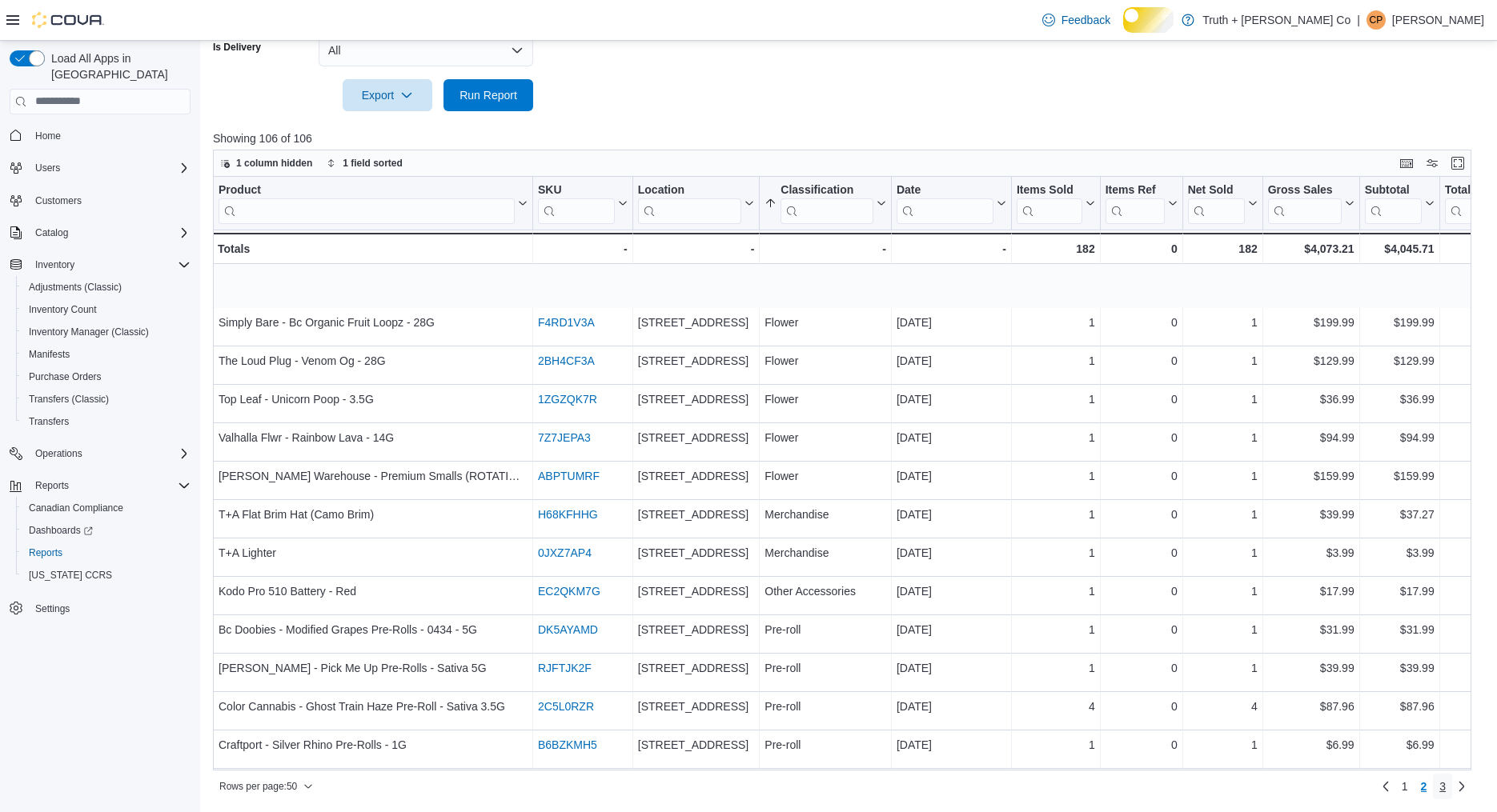
click at [1441, 783] on span "3" at bounding box center [1443, 786] width 7 height 16
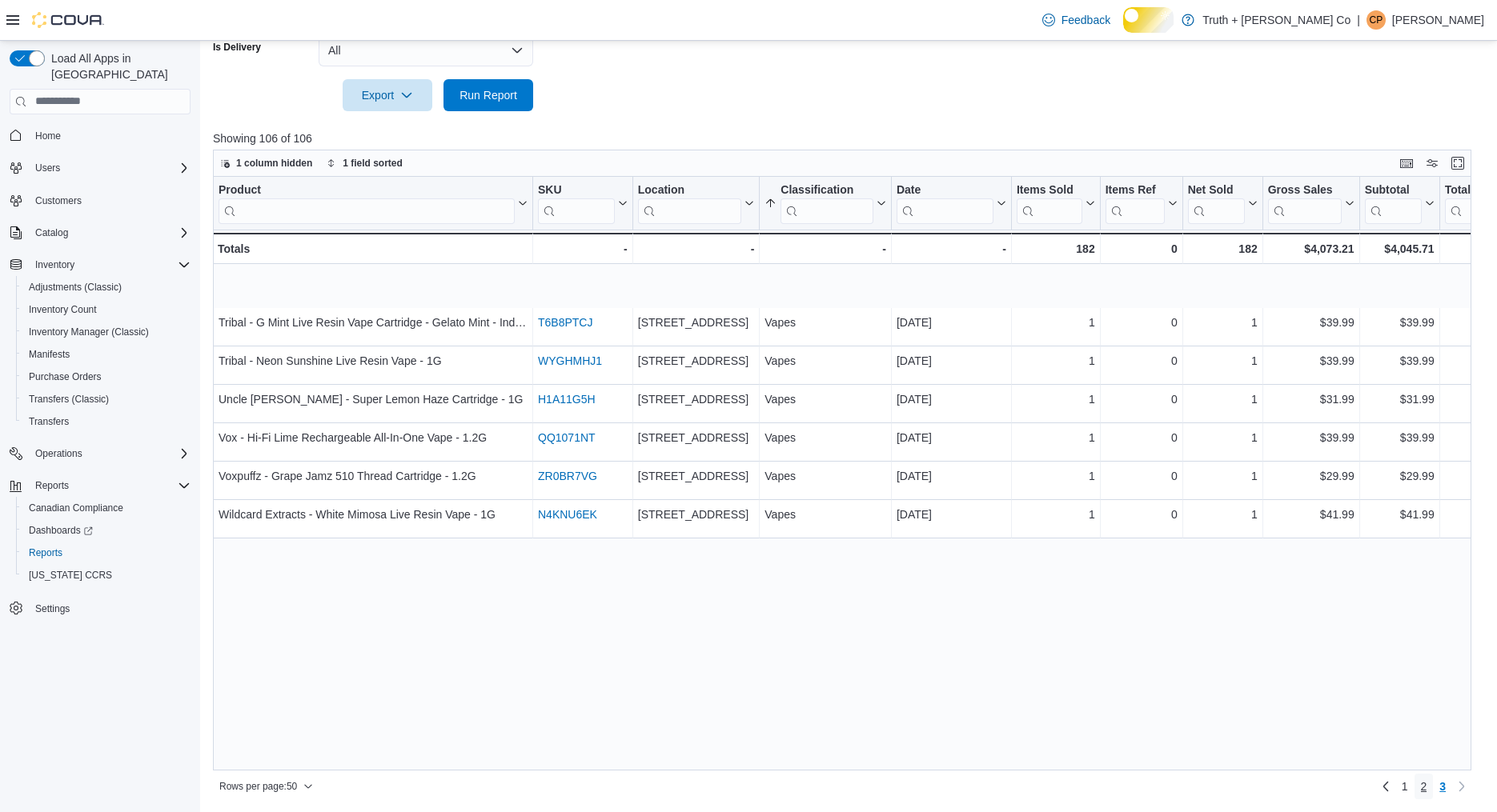
click at [1421, 787] on span "2" at bounding box center [1425, 786] width 7 height 16
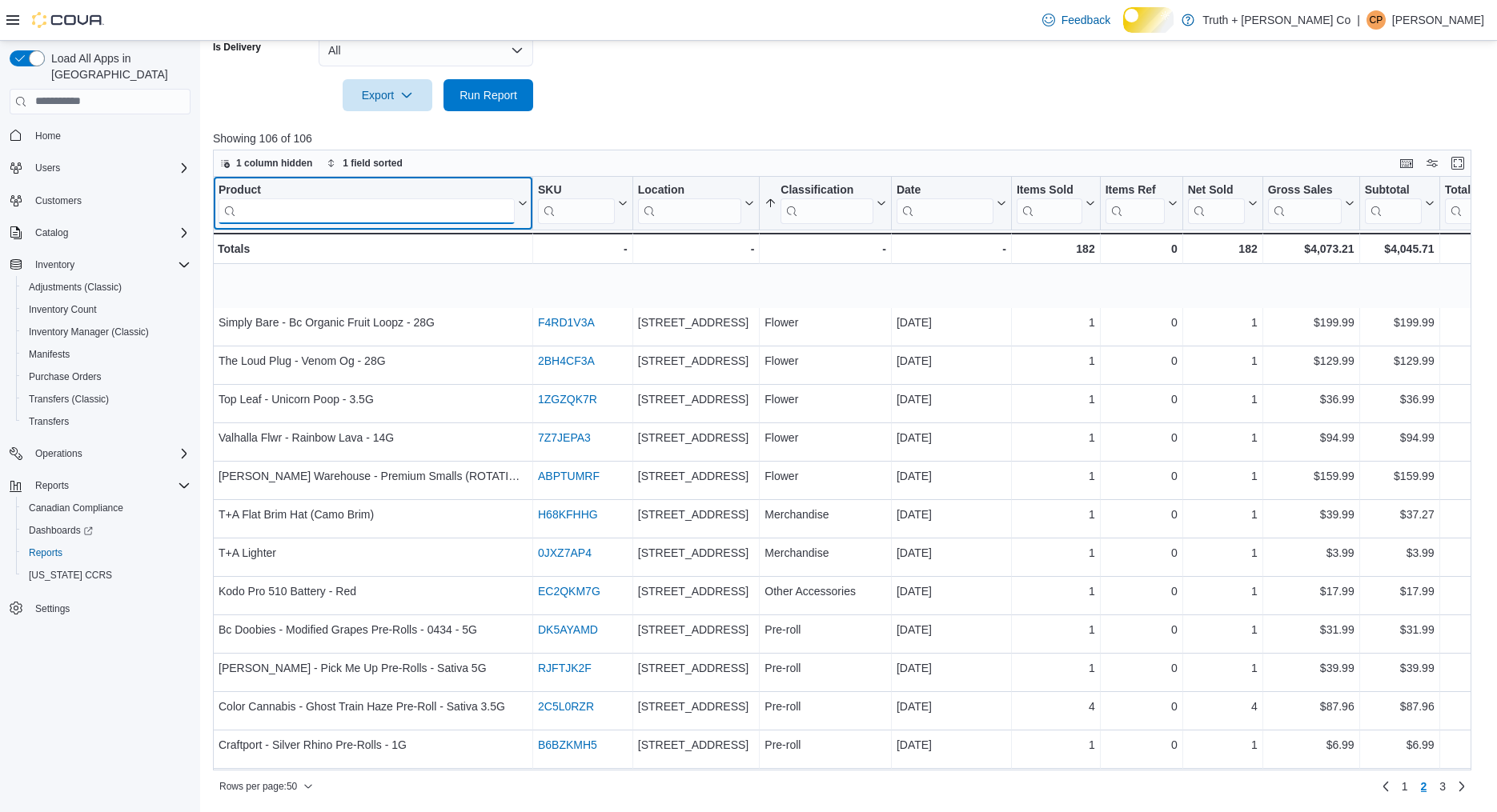
click at [483, 223] on input "search" at bounding box center [367, 210] width 296 height 26
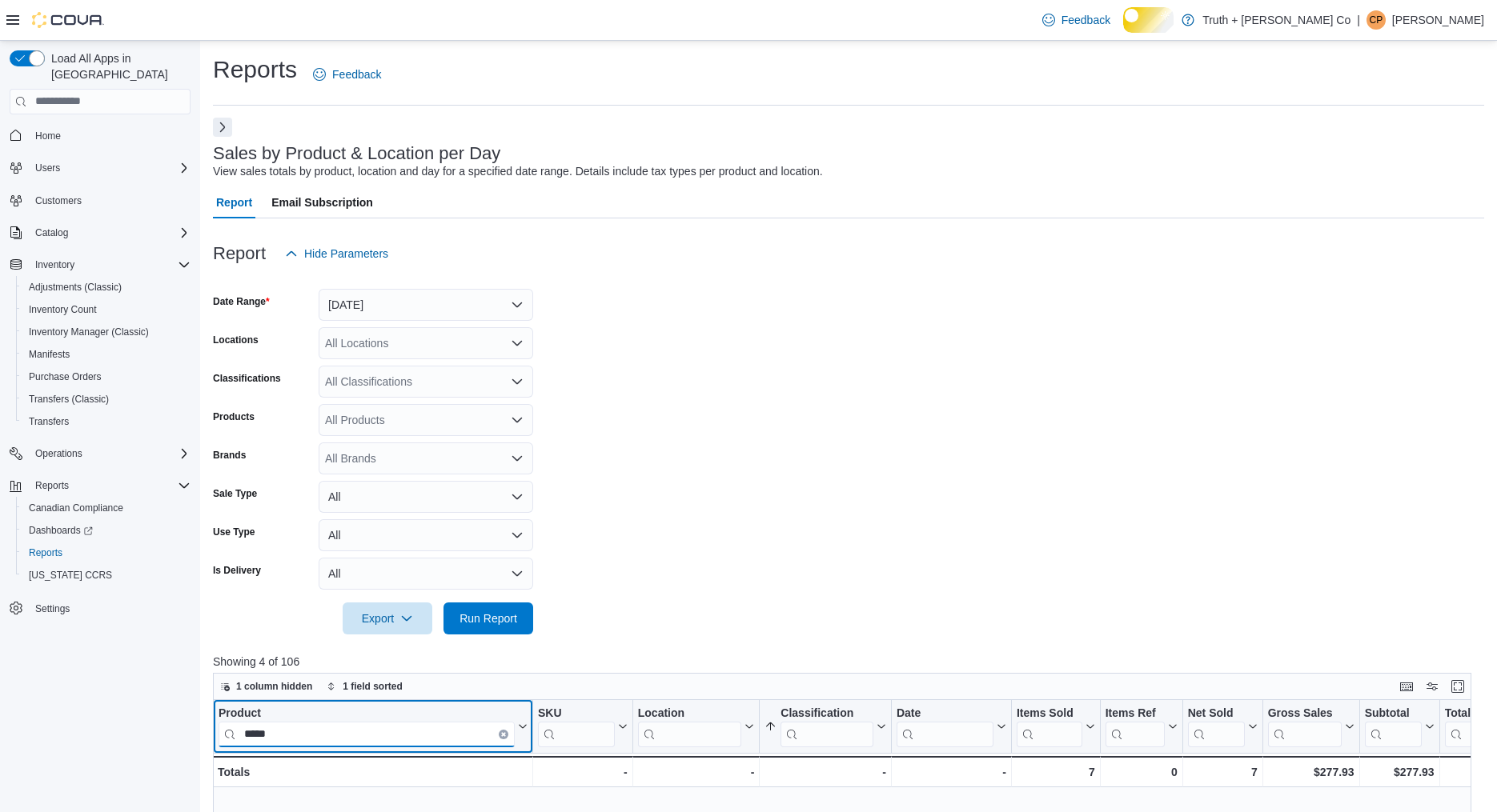
type input "*****"
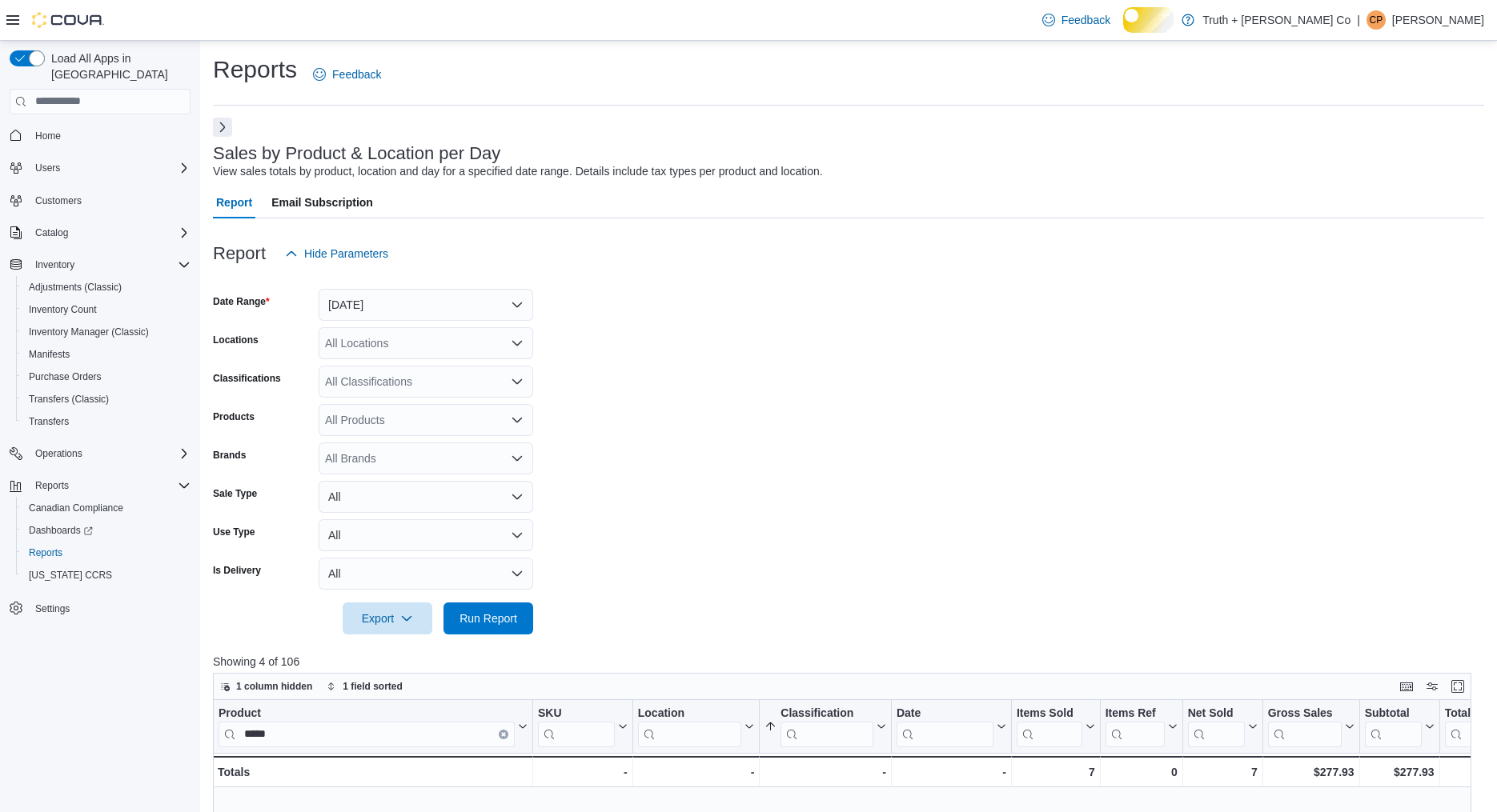
click at [219, 137] on button "Next" at bounding box center [222, 127] width 20 height 20
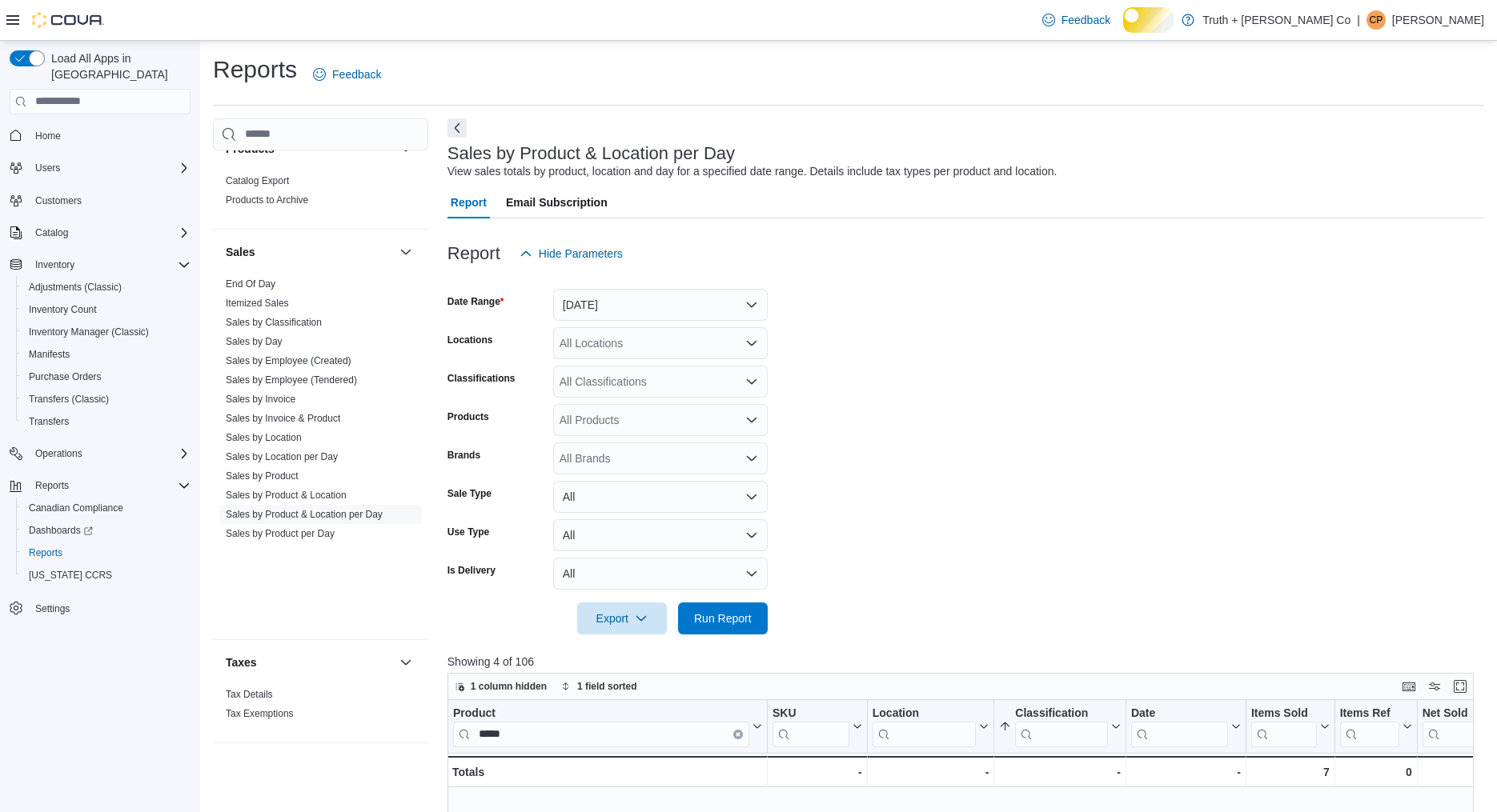
scroll to position [1567, 0]
click at [333, 424] on link "Sales by Invoice & Product" at bounding box center [283, 418] width 114 height 11
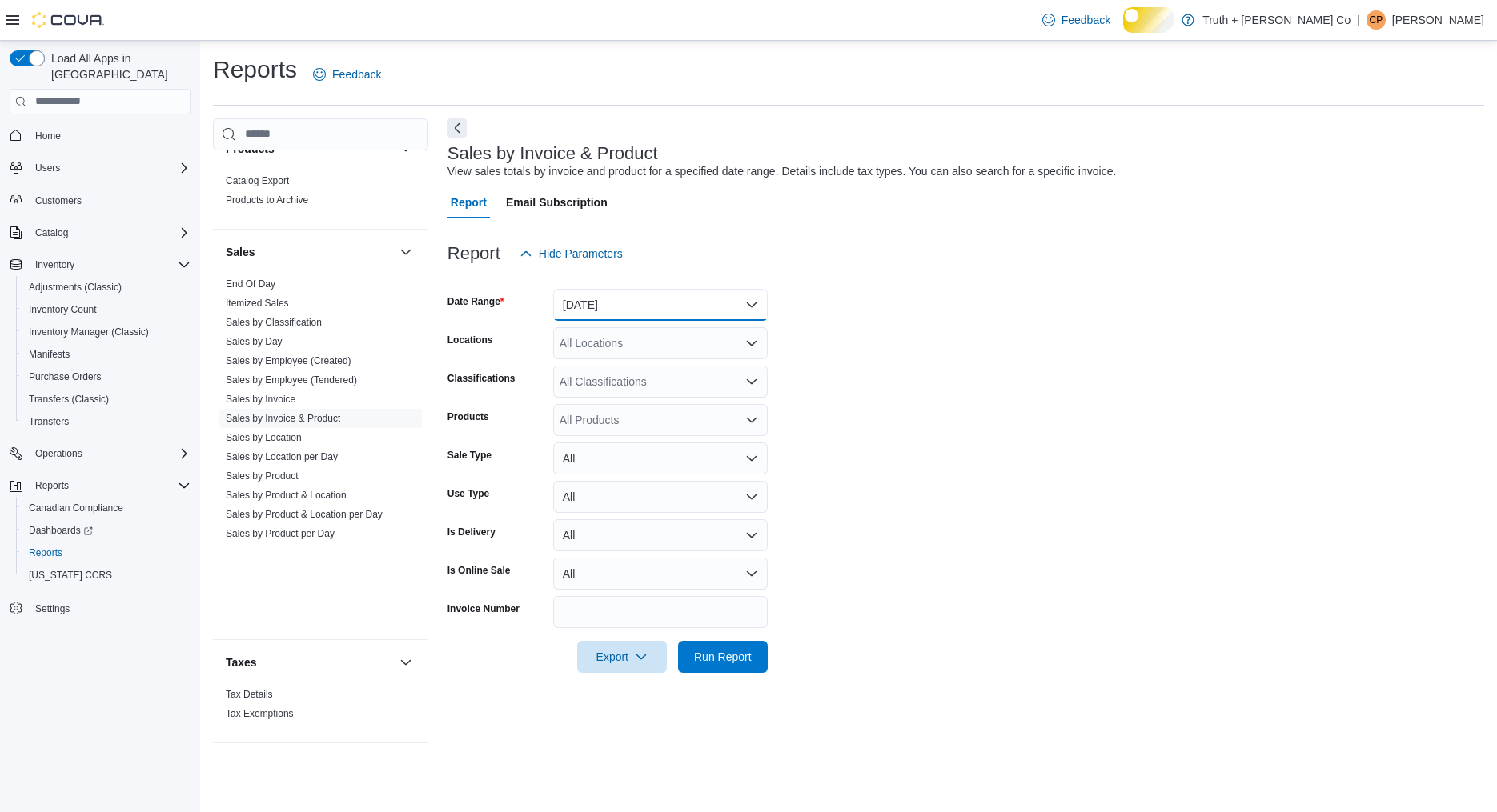
click at [673, 321] on button "Yesterday" at bounding box center [661, 305] width 215 height 32
click at [611, 399] on span "Today" at bounding box center [670, 394] width 182 height 20
click at [754, 383] on icon "Open list of options" at bounding box center [751, 381] width 9 height 5
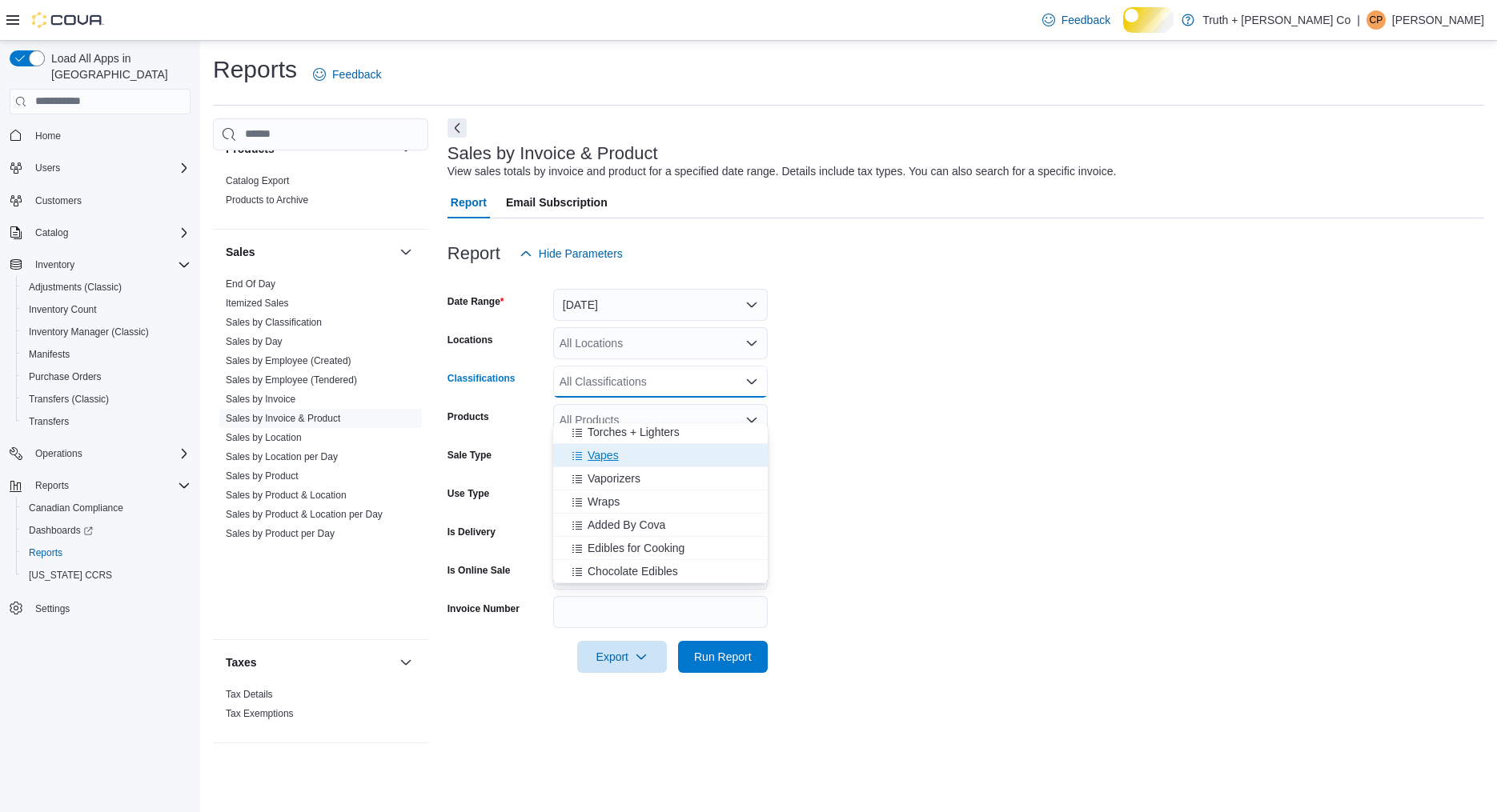
click at [616, 448] on span "Vapes" at bounding box center [603, 455] width 32 height 16
click at [713, 664] on span "Run Report" at bounding box center [723, 656] width 58 height 16
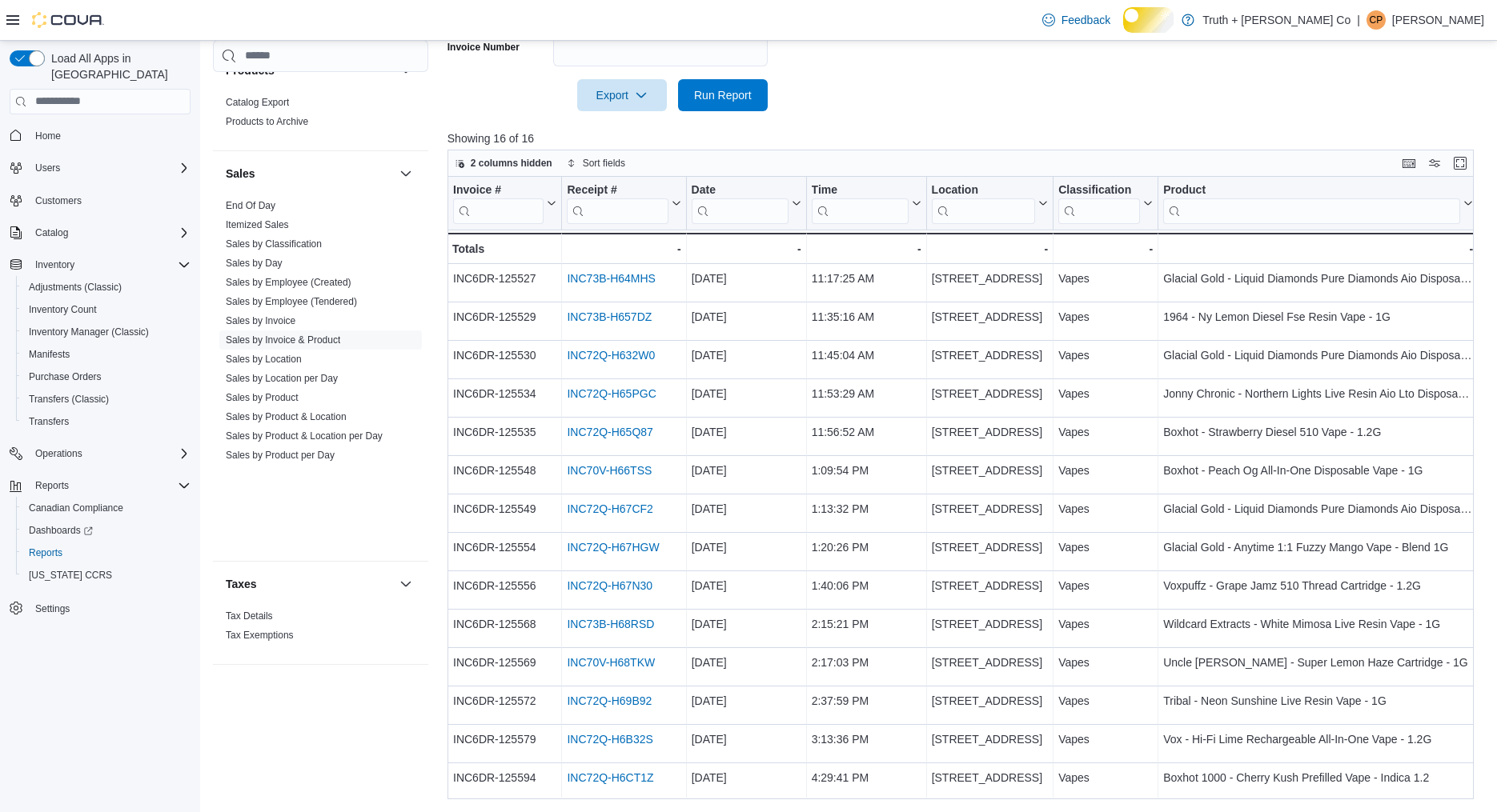
scroll to position [125, 0]
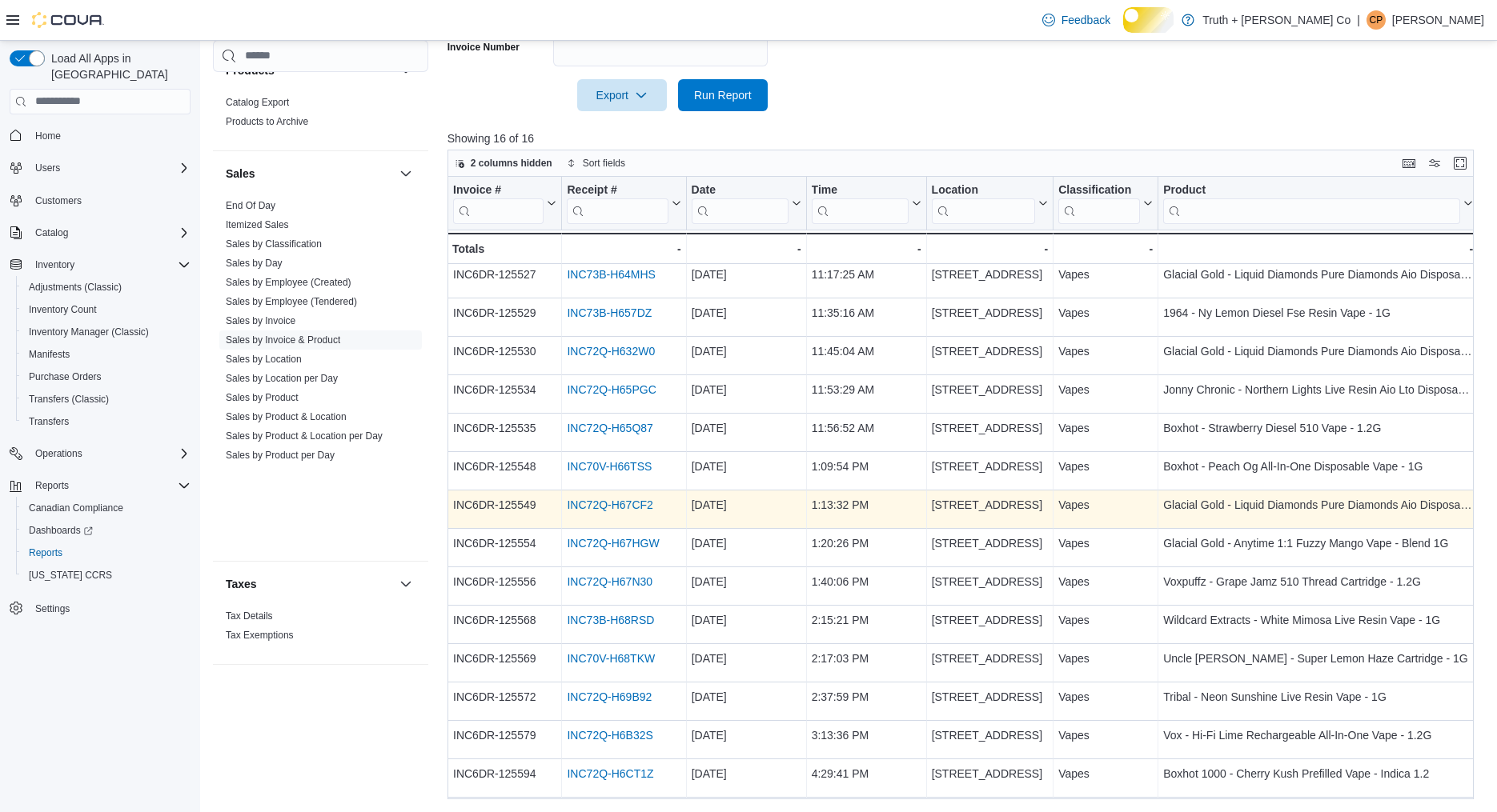
click at [647, 506] on link "INC72Q-H67CF2" at bounding box center [610, 505] width 86 height 13
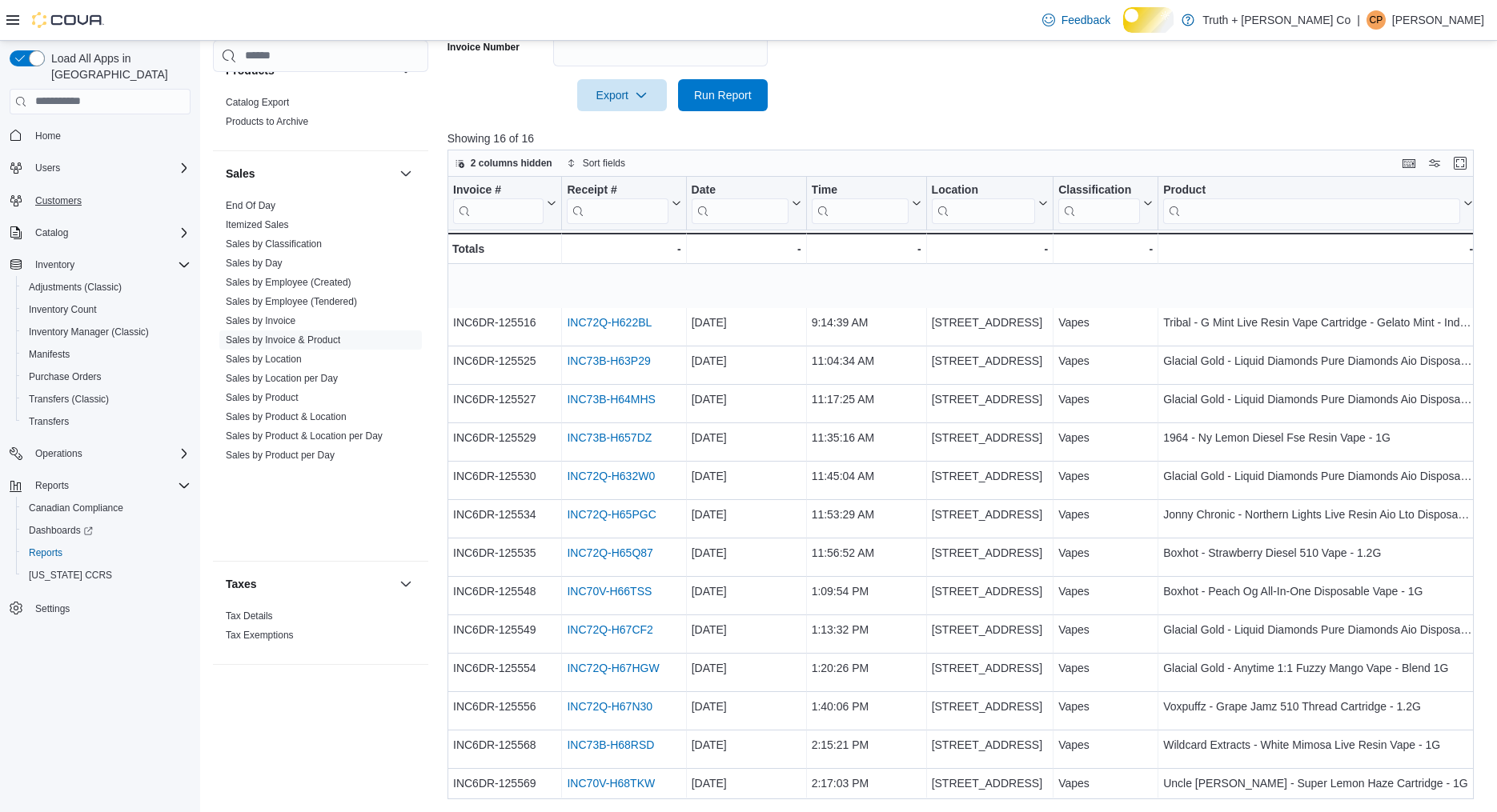
click at [67, 197] on span "Customers" at bounding box center [58, 200] width 47 height 13
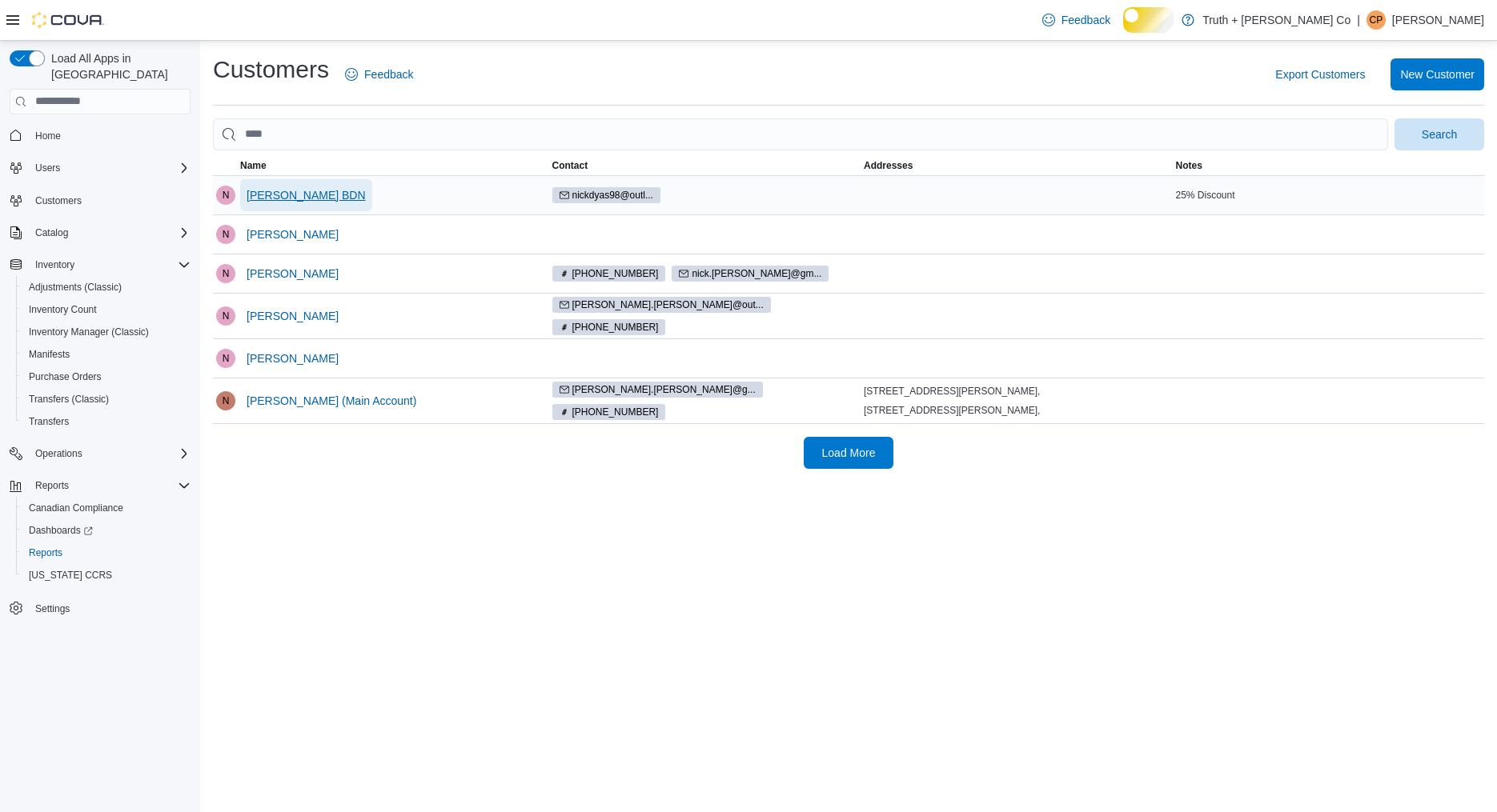
click at [333, 203] on span "Nick Dyas BDN" at bounding box center [307, 195] width 119 height 16
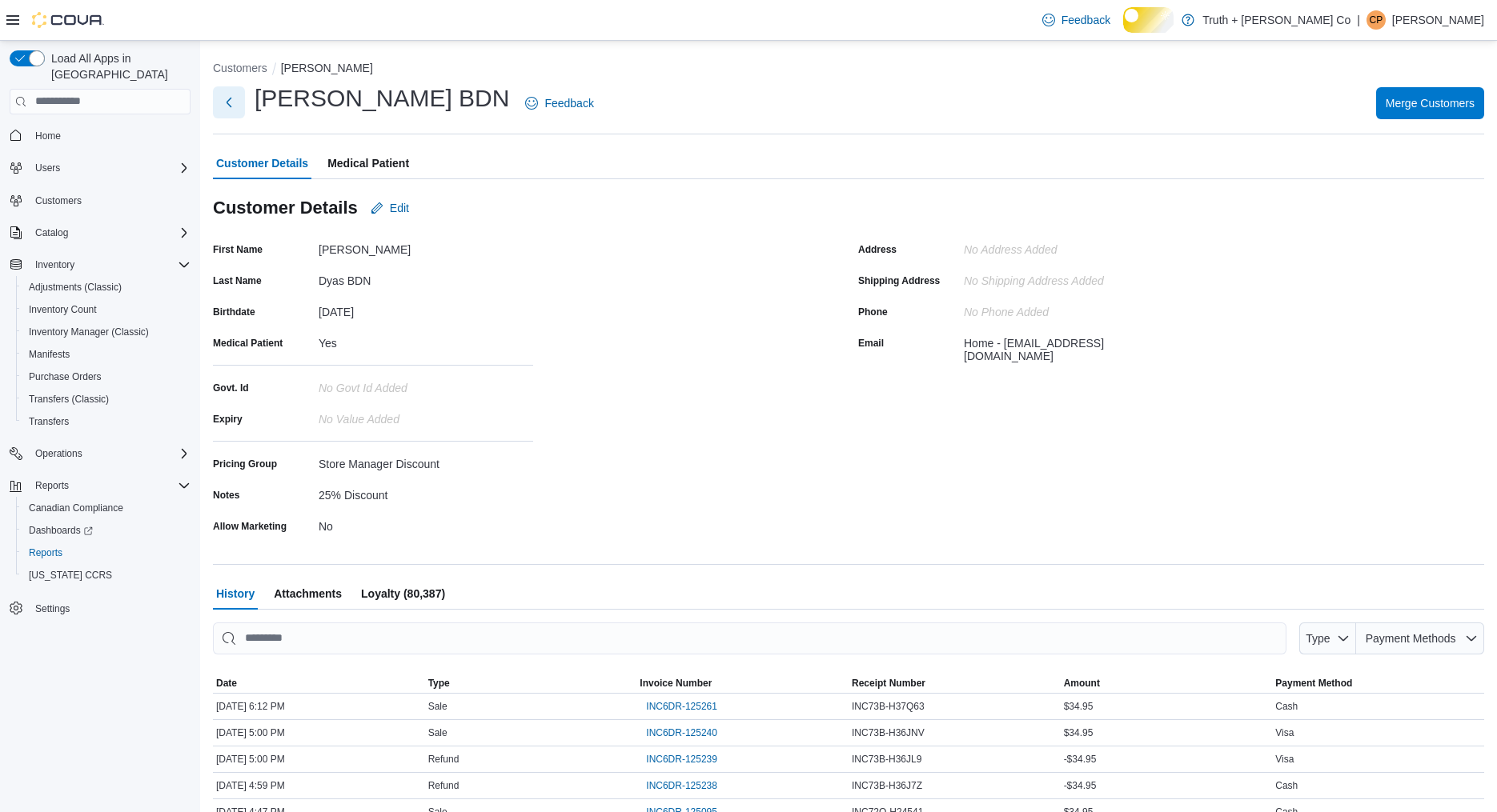
click at [232, 112] on button "Next" at bounding box center [229, 103] width 32 height 32
